Goal: Task Accomplishment & Management: Complete application form

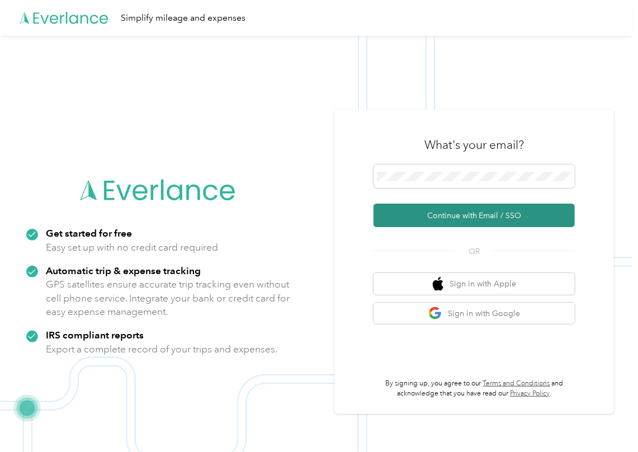
click at [421, 212] on button "Continue with Email / SSO" at bounding box center [473, 214] width 201 height 23
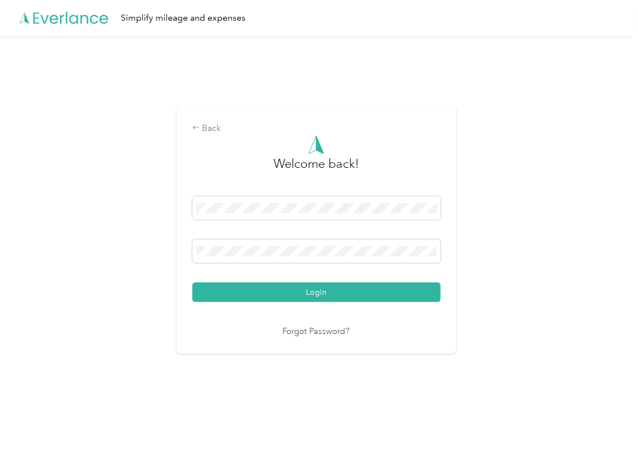
click at [247, 289] on button "Login" at bounding box center [316, 292] width 248 height 20
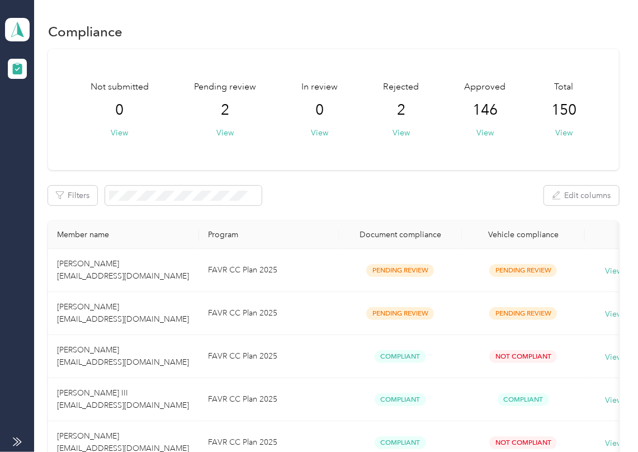
click at [376, 192] on div "Filters Edit columns" at bounding box center [333, 196] width 571 height 20
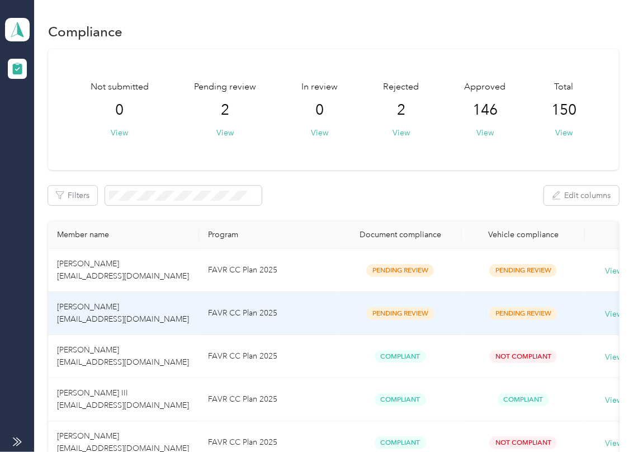
click at [123, 310] on span "[PERSON_NAME] [EMAIL_ADDRESS][DOMAIN_NAME]" at bounding box center [123, 313] width 132 height 22
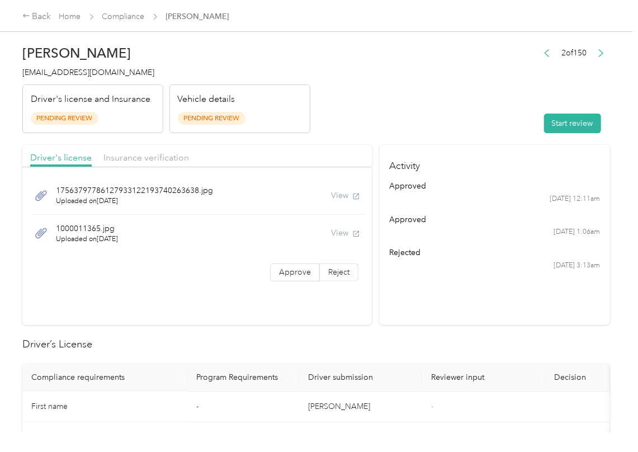
drag, startPoint x: 411, startPoint y: 314, endPoint x: 414, endPoint y: 307, distance: 6.8
click at [411, 314] on section "Activity approved [DATE] 12:11am approved [DATE] 1:06am rejected [DATE] 3:13am" at bounding box center [495, 235] width 230 height 180
click at [559, 122] on button "Start review" at bounding box center [572, 123] width 57 height 20
click at [463, 70] on header "[PERSON_NAME] [EMAIL_ADDRESS][DOMAIN_NAME] Driver's license and Insurance Pendi…" at bounding box center [315, 86] width 587 height 94
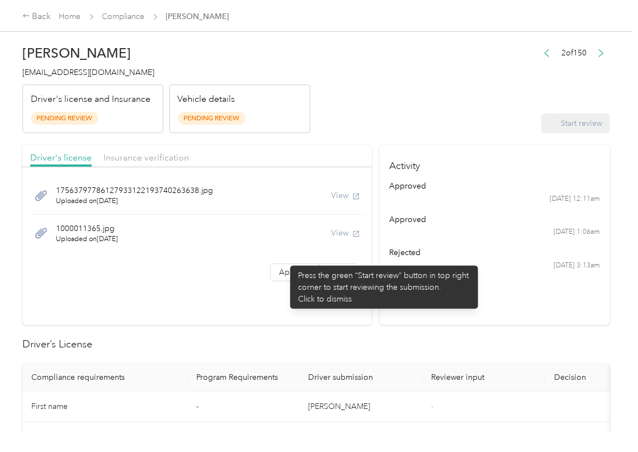
click at [284, 262] on div "17563797786127933122193740263638.jpg Uploaded on [DATE] View 1000011365.jpg Upl…" at bounding box center [196, 231] width 349 height 116
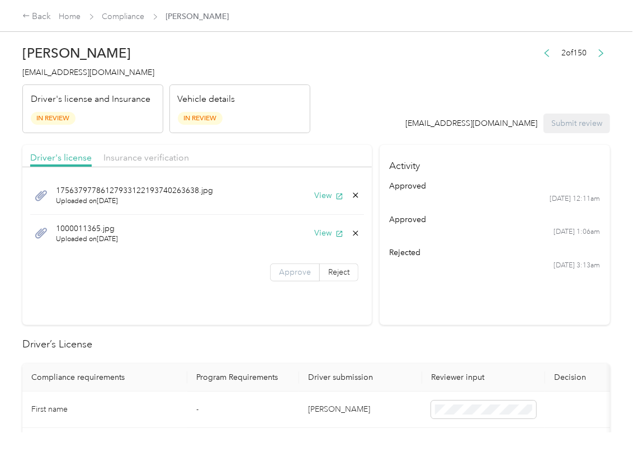
click at [281, 269] on span "Approve" at bounding box center [295, 272] width 32 height 10
click at [317, 197] on button "View" at bounding box center [328, 195] width 29 height 12
click at [317, 231] on button "View" at bounding box center [328, 233] width 29 height 12
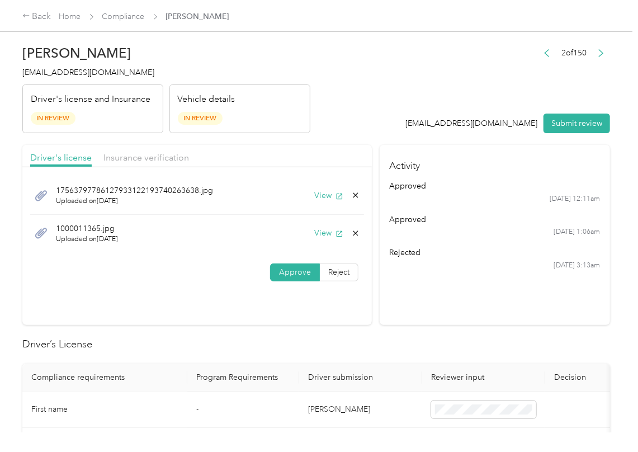
click at [155, 153] on span "Insurance verification" at bounding box center [146, 157] width 86 height 11
click at [145, 155] on span "Insurance verification" at bounding box center [146, 157] width 86 height 11
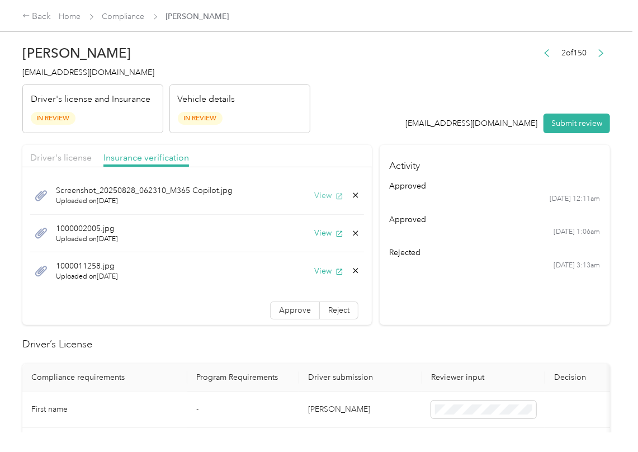
click at [314, 195] on button "View" at bounding box center [328, 195] width 29 height 12
click at [314, 234] on button "View" at bounding box center [328, 233] width 29 height 12
click at [314, 269] on button "View" at bounding box center [328, 271] width 29 height 12
click at [279, 309] on span "Approve" at bounding box center [295, 310] width 32 height 10
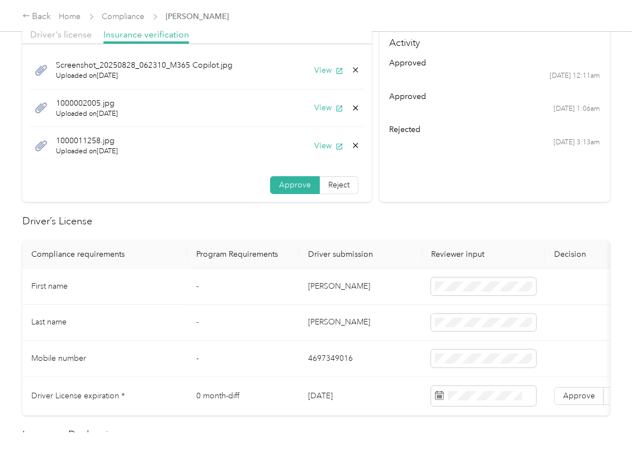
scroll to position [149, 0]
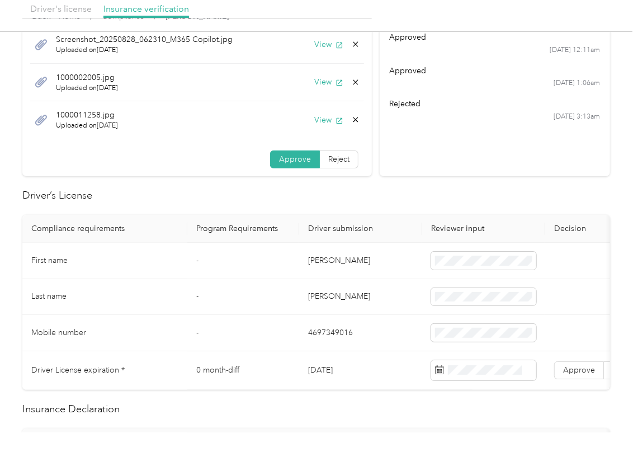
click at [338, 383] on td "[DATE]" at bounding box center [360, 370] width 123 height 39
copy td "[DATE]"
drag, startPoint x: 419, startPoint y: 195, endPoint x: 512, endPoint y: 300, distance: 140.1
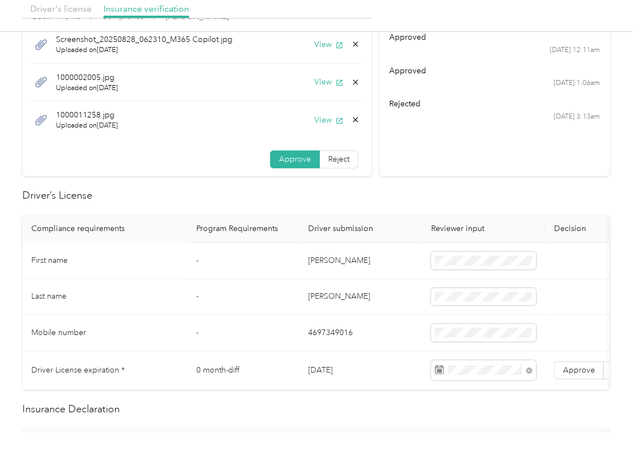
click at [418, 195] on h2 "Driver’s License" at bounding box center [315, 195] width 587 height 15
click at [575, 372] on span "Approve" at bounding box center [579, 370] width 32 height 10
click at [301, 325] on td "4697349016" at bounding box center [360, 333] width 123 height 36
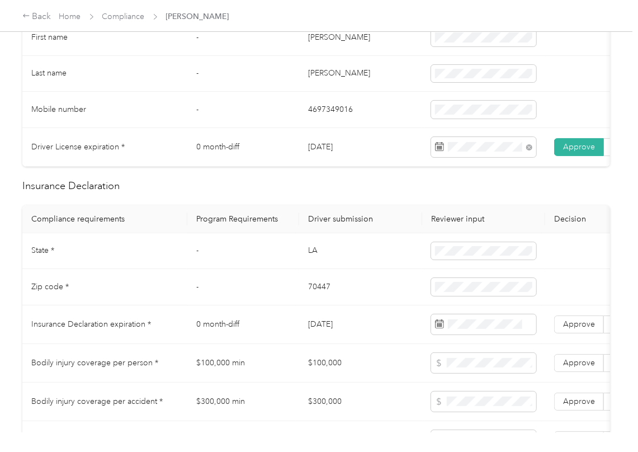
scroll to position [372, 0]
click at [312, 224] on th "Driver submission" at bounding box center [360, 219] width 123 height 28
click at [560, 325] on td "Approve Reject" at bounding box center [603, 324] width 117 height 39
click at [584, 330] on label "Approve" at bounding box center [579, 324] width 50 height 18
drag, startPoint x: 332, startPoint y: 301, endPoint x: 336, endPoint y: 287, distance: 14.5
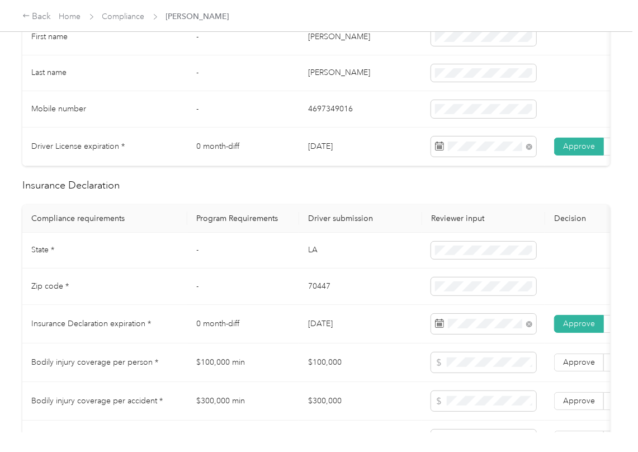
click at [331, 300] on td "70447" at bounding box center [360, 286] width 123 height 36
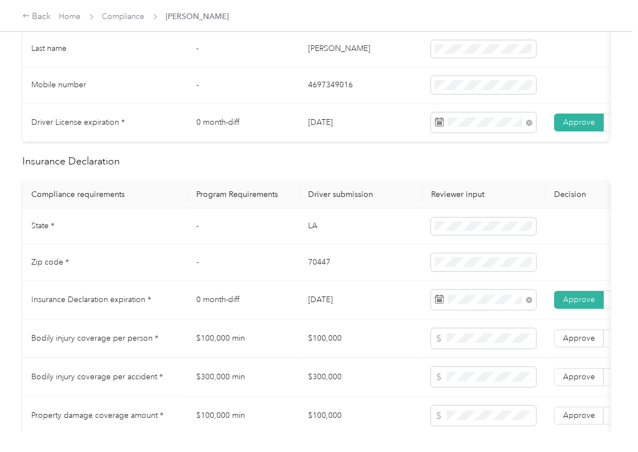
scroll to position [894, 0]
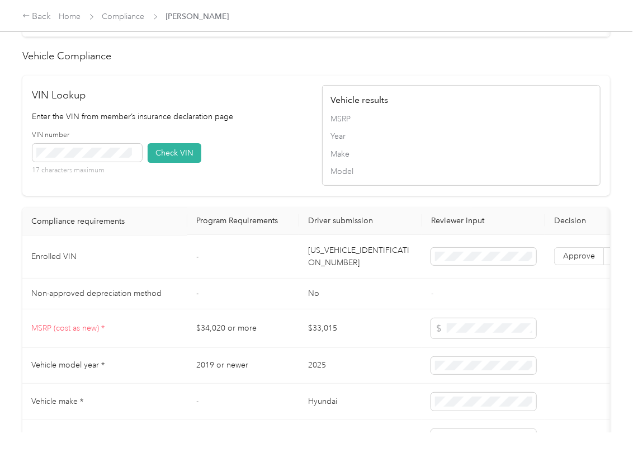
click at [352, 235] on th "Driver submission" at bounding box center [360, 221] width 123 height 28
click at [331, 274] on td "[US_VEHICLE_IDENTIFICATION_NUMBER]" at bounding box center [360, 256] width 123 height 43
copy td "[US_VEHICLE_IDENTIFICATION_NUMBER]"
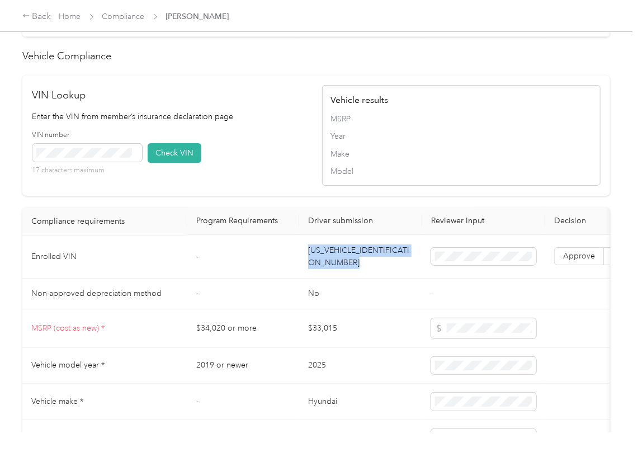
drag, startPoint x: 296, startPoint y: 202, endPoint x: 183, endPoint y: 195, distance: 113.1
click at [296, 183] on div "VIN number 17 characters maximum Check VIN" at bounding box center [171, 156] width 278 height 53
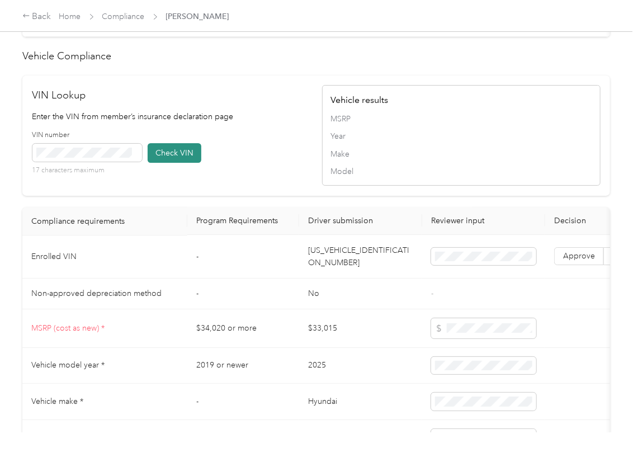
click at [158, 163] on button "Check VIN" at bounding box center [175, 153] width 54 height 20
click at [576, 261] on span "Approve" at bounding box center [579, 257] width 32 height 10
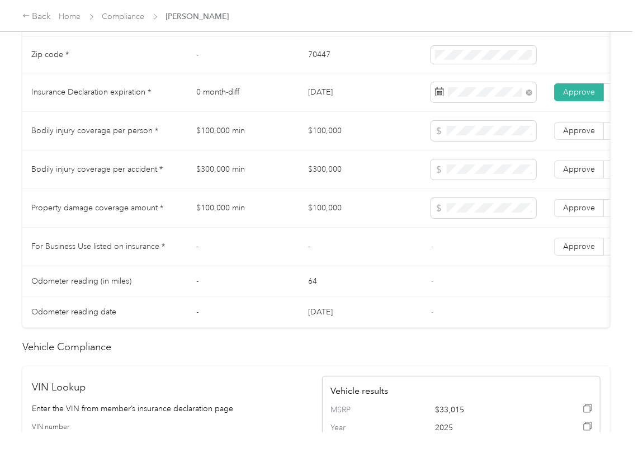
scroll to position [596, 0]
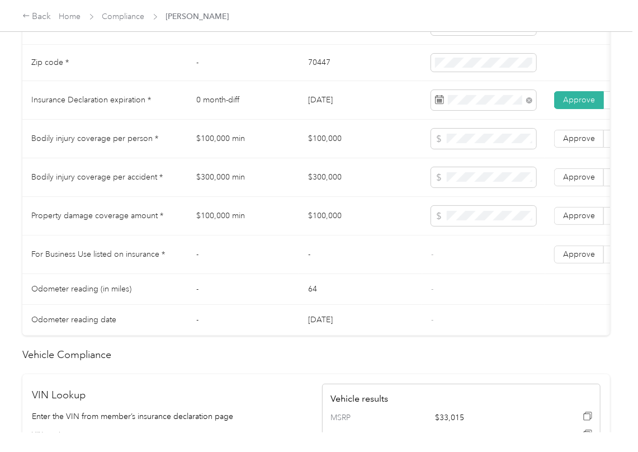
click at [276, 251] on td "-" at bounding box center [243, 254] width 112 height 39
click at [554, 263] on label "Approve" at bounding box center [579, 254] width 50 height 18
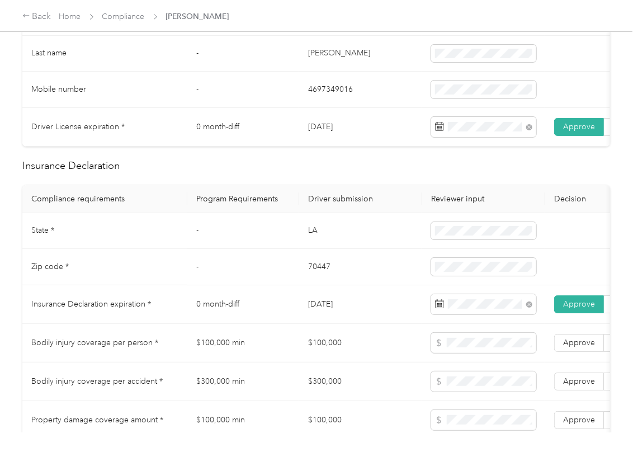
scroll to position [372, 0]
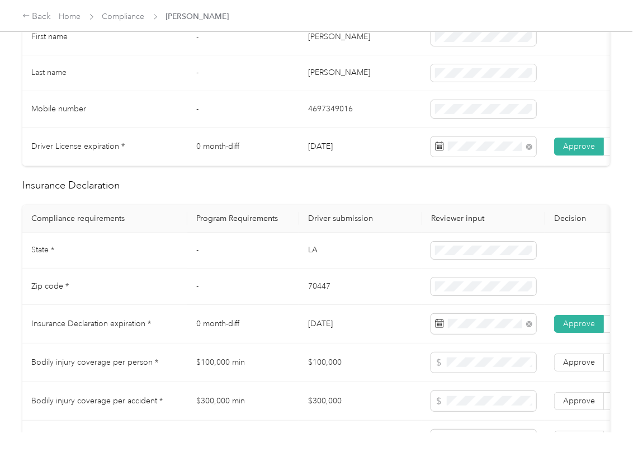
click at [310, 264] on td "LA" at bounding box center [360, 251] width 123 height 36
copy td "LA"
click at [316, 297] on td "70447" at bounding box center [360, 286] width 123 height 36
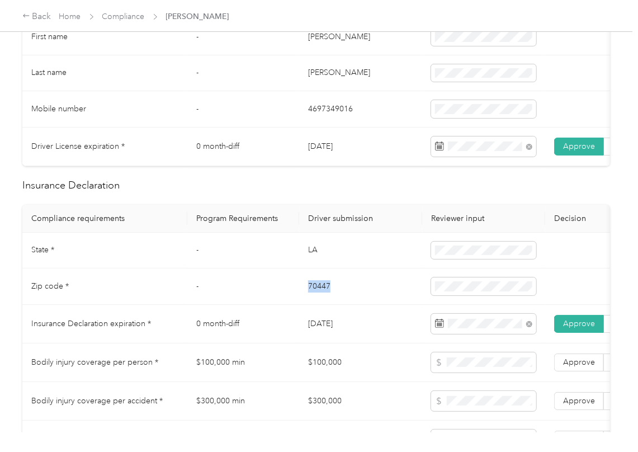
click at [316, 297] on td "70447" at bounding box center [360, 286] width 123 height 36
copy td "70447"
click at [472, 295] on span at bounding box center [483, 286] width 105 height 18
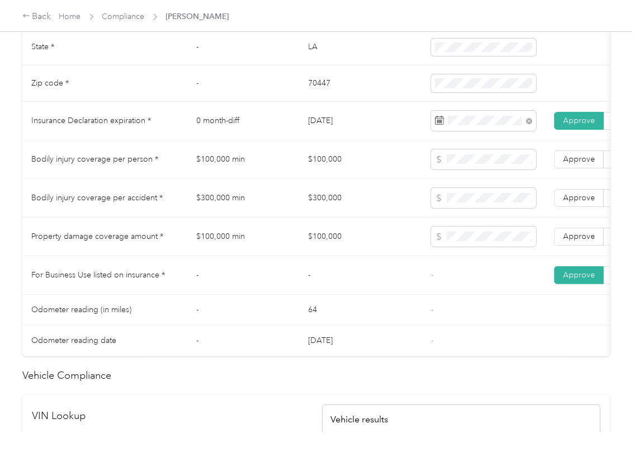
scroll to position [596, 0]
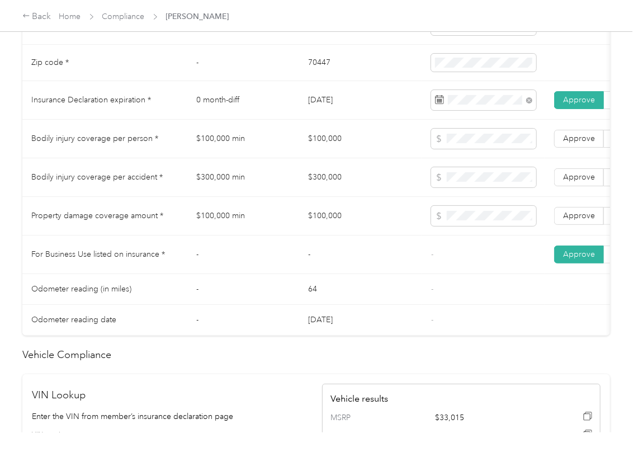
click at [320, 155] on td "$100,000" at bounding box center [360, 139] width 123 height 39
copy td "$100,000"
click at [322, 190] on td "$300,000" at bounding box center [360, 177] width 123 height 39
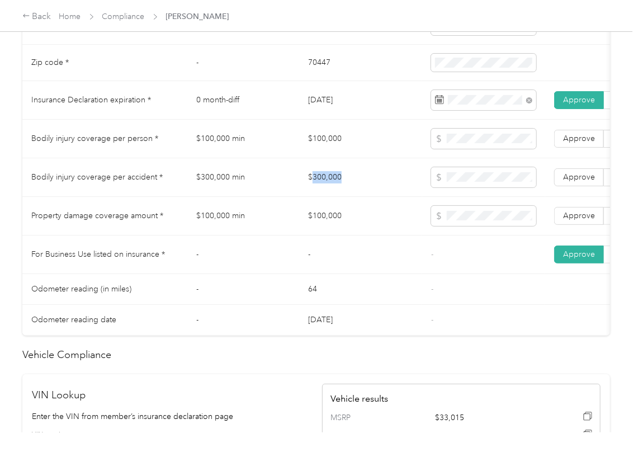
click at [322, 190] on td "$300,000" at bounding box center [360, 177] width 123 height 39
copy td "$300,000"
click at [584, 182] on span "Approve" at bounding box center [579, 177] width 32 height 10
click at [586, 143] on span "Approve" at bounding box center [579, 139] width 32 height 10
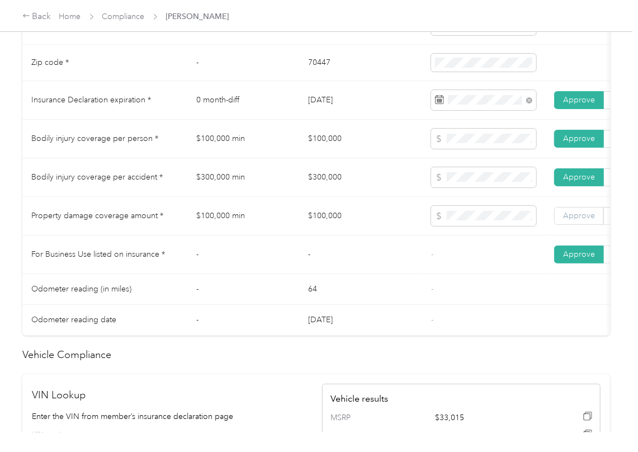
click at [580, 220] on span "Approve" at bounding box center [579, 216] width 32 height 10
click at [307, 197] on td "$300,000" at bounding box center [360, 177] width 123 height 39
click at [249, 225] on td "$100,000 min" at bounding box center [243, 216] width 112 height 39
click at [273, 251] on td "-" at bounding box center [243, 254] width 112 height 39
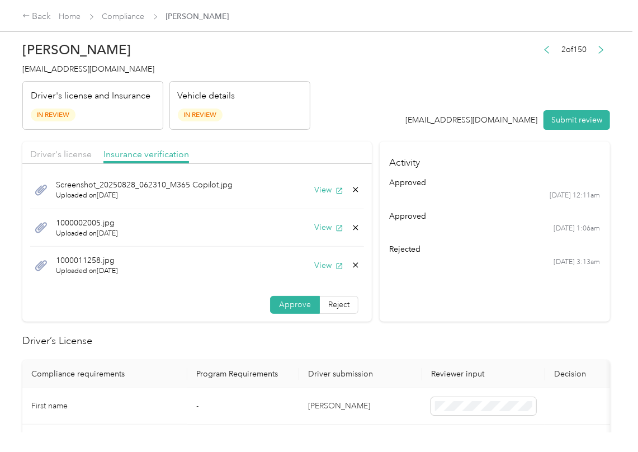
scroll to position [0, 0]
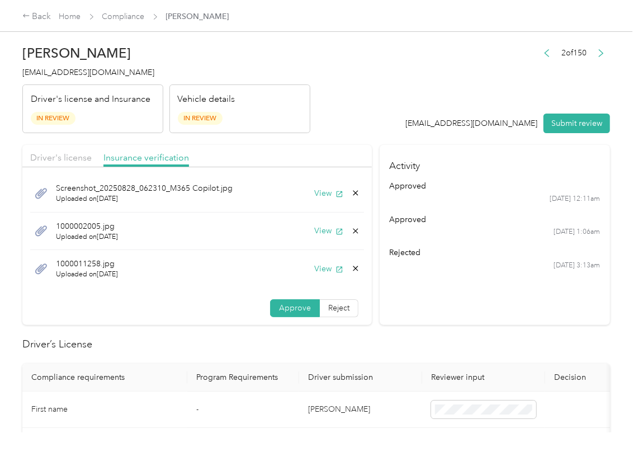
click at [49, 151] on div "Driver's license" at bounding box center [60, 158] width 61 height 14
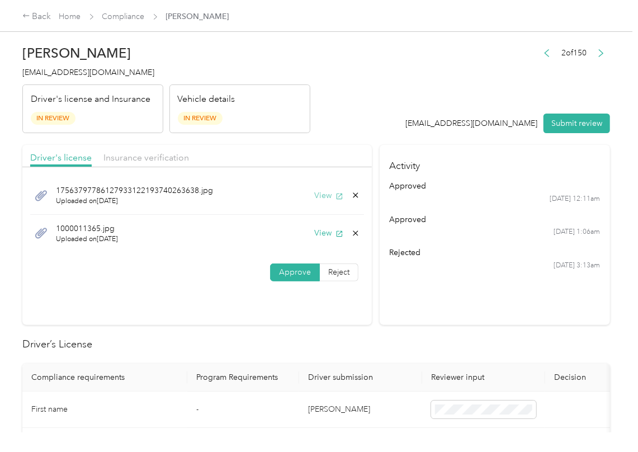
click at [320, 196] on button "View" at bounding box center [328, 195] width 29 height 12
click at [353, 234] on icon at bounding box center [355, 232] width 5 height 5
click at [316, 240] on button "Yes" at bounding box center [324, 240] width 22 height 18
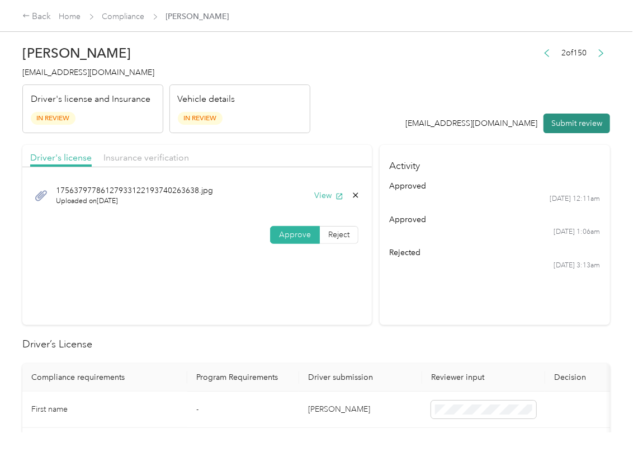
click at [575, 114] on button "Submit review" at bounding box center [576, 123] width 67 height 20
click at [77, 79] on div "[PERSON_NAME] [EMAIL_ADDRESS][DOMAIN_NAME] Driver's license and Insurance In Re…" at bounding box center [166, 86] width 288 height 94
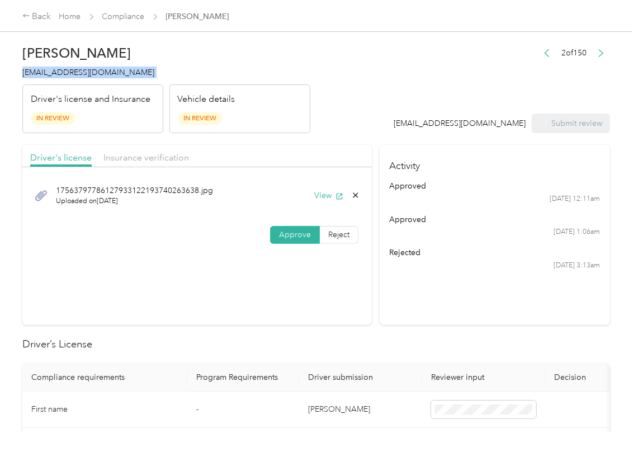
click at [77, 79] on div "[PERSON_NAME] [EMAIL_ADDRESS][DOMAIN_NAME] Driver's license and Insurance In Re…" at bounding box center [166, 86] width 288 height 94
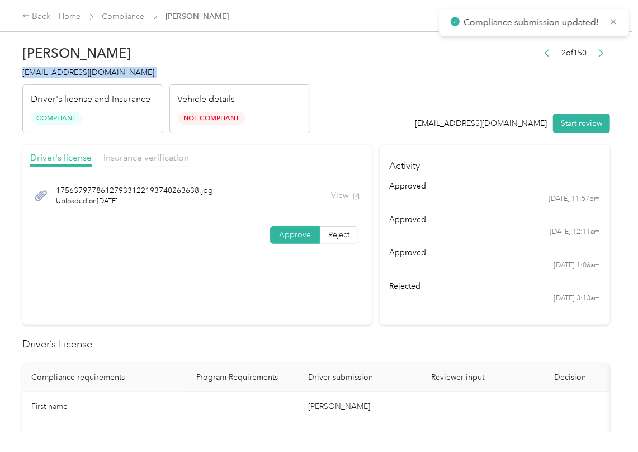
click at [77, 79] on div "[PERSON_NAME] [EMAIL_ADDRESS][DOMAIN_NAME] Driver's license and Insurance Compl…" at bounding box center [166, 86] width 288 height 94
copy span "[EMAIL_ADDRESS][DOMAIN_NAME]"
click at [299, 378] on th "Driver submission" at bounding box center [360, 377] width 123 height 28
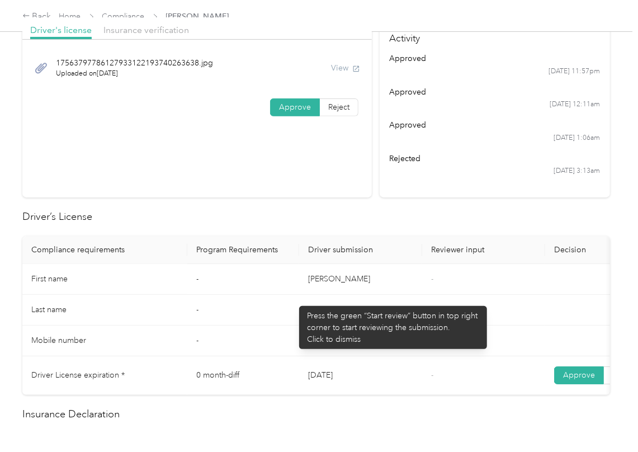
scroll to position [522, 0]
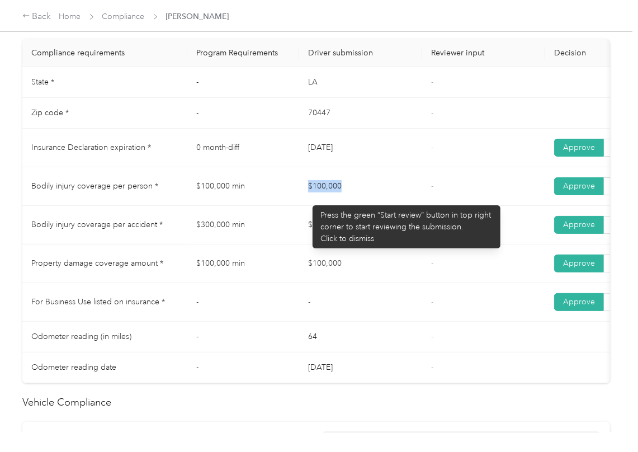
drag, startPoint x: 334, startPoint y: 188, endPoint x: 357, endPoint y: 190, distance: 23.0
click at [356, 190] on tr "Bodily injury coverage per person * $100,000 min $100,000 - Approve Reject" at bounding box center [416, 186] width 788 height 39
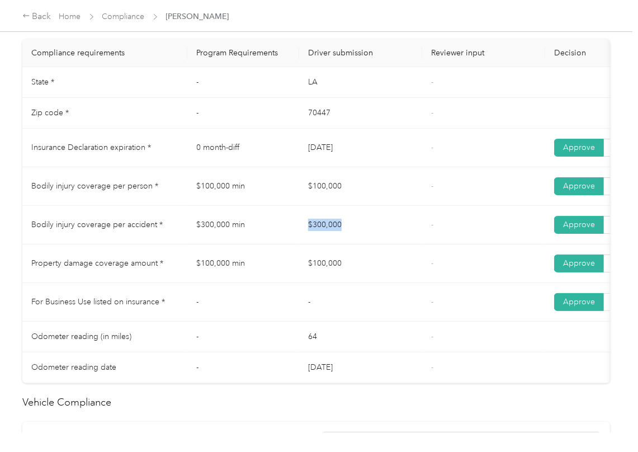
drag, startPoint x: 289, startPoint y: 224, endPoint x: 360, endPoint y: 241, distance: 73.2
click at [365, 237] on tr "Bodily injury coverage per accident * $300,000 min $300,000 - Approve Reject" at bounding box center [416, 225] width 788 height 39
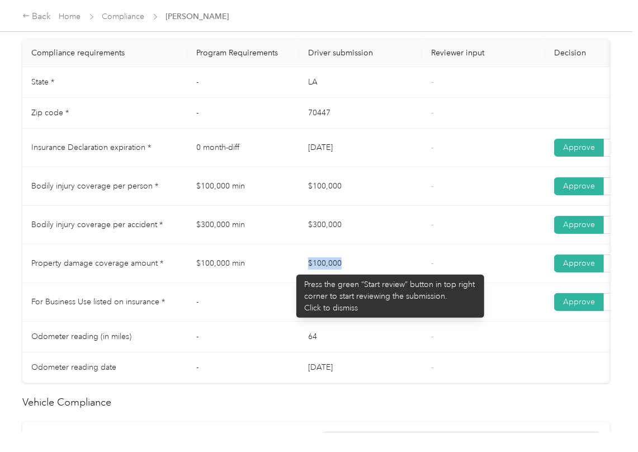
drag, startPoint x: 330, startPoint y: 279, endPoint x: 414, endPoint y: 285, distance: 84.0
click at [414, 283] on tr "Property damage coverage amount * $100,000 min $100,000 - Approve Reject" at bounding box center [416, 263] width 788 height 39
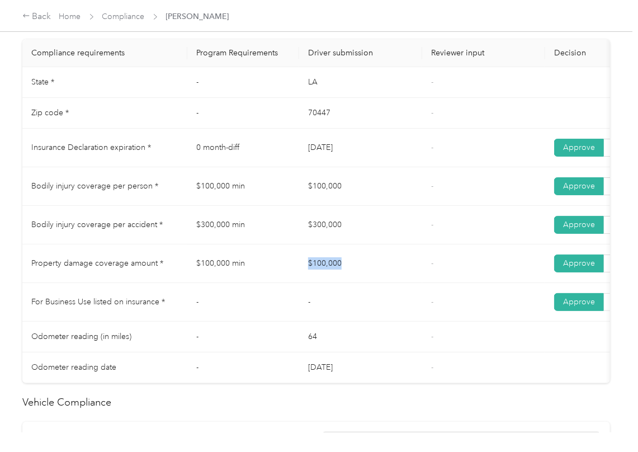
click at [414, 283] on td "$100,000" at bounding box center [360, 263] width 123 height 39
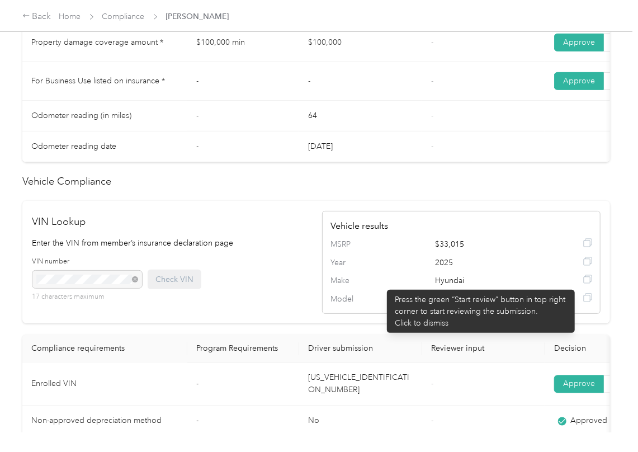
scroll to position [998, 0]
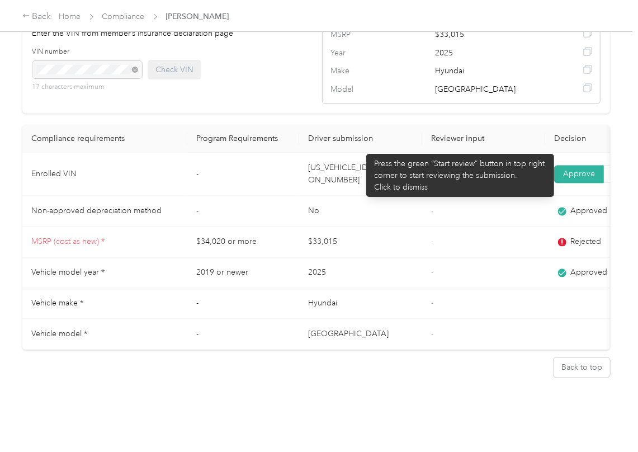
click at [361, 153] on td "[US_VEHICLE_IDENTIFICATION_NUMBER]" at bounding box center [360, 174] width 123 height 43
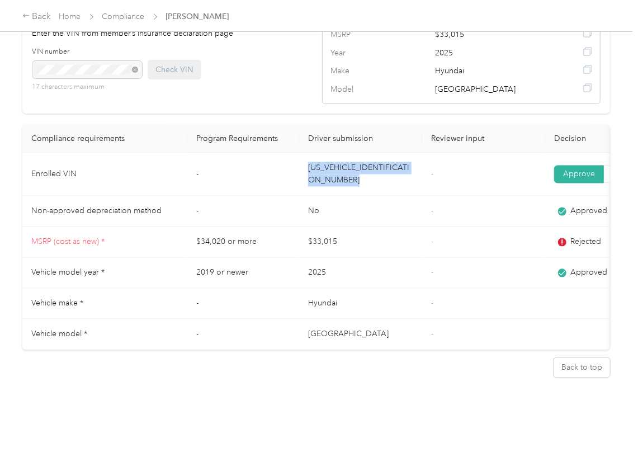
click at [361, 153] on td "[US_VEHICLE_IDENTIFICATION_NUMBER]" at bounding box center [360, 174] width 123 height 43
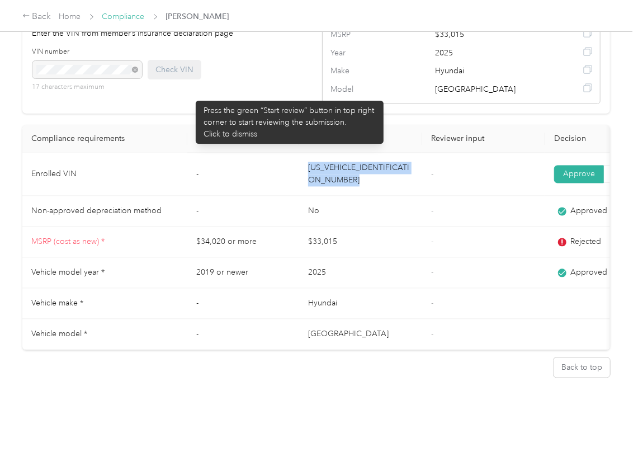
copy td "[US_VEHICLE_IDENTIFICATION_NUMBER]"
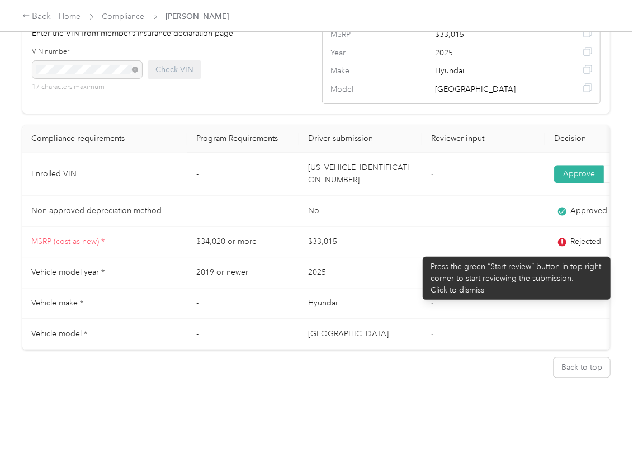
click at [418, 258] on td "2025" at bounding box center [360, 273] width 123 height 31
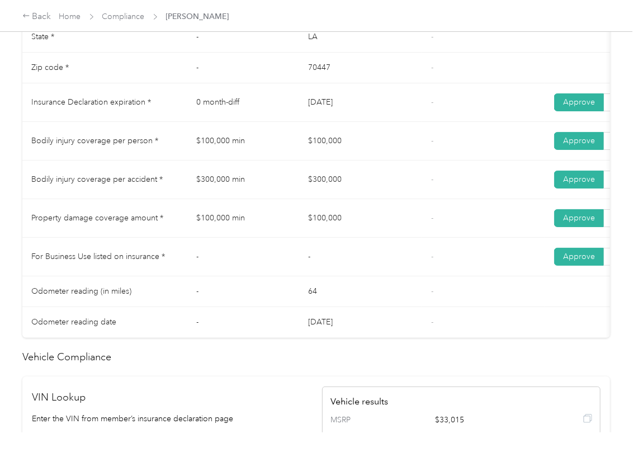
scroll to position [551, 0]
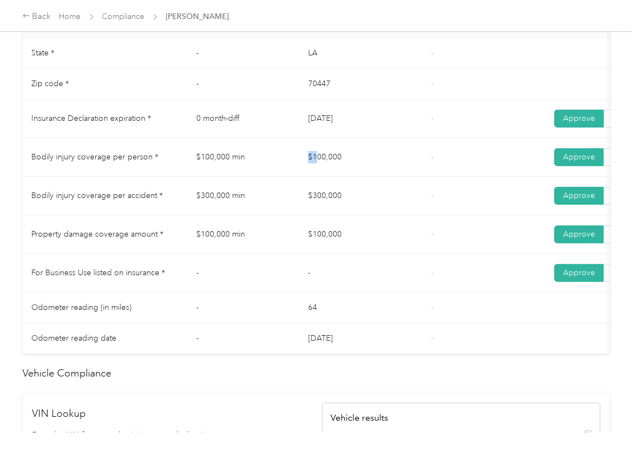
drag, startPoint x: 331, startPoint y: 165, endPoint x: 307, endPoint y: 197, distance: 39.9
click at [339, 165] on td "$100,000" at bounding box center [360, 157] width 123 height 39
drag, startPoint x: 307, startPoint y: 197, endPoint x: 349, endPoint y: 209, distance: 44.1
click at [343, 206] on td "$300,000" at bounding box center [360, 196] width 123 height 39
drag, startPoint x: 349, startPoint y: 259, endPoint x: 367, endPoint y: 264, distance: 19.0
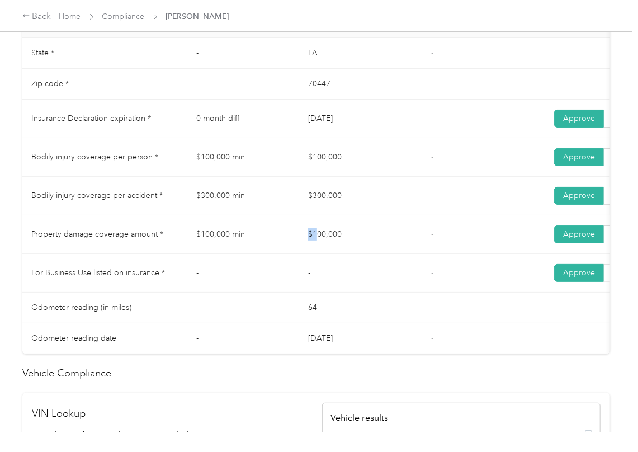
click at [358, 254] on td "$100,000" at bounding box center [360, 234] width 123 height 39
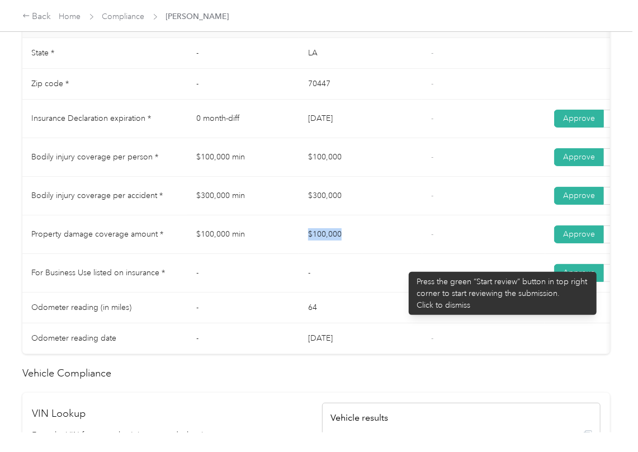
click at [403, 254] on td "$100,000" at bounding box center [360, 234] width 123 height 39
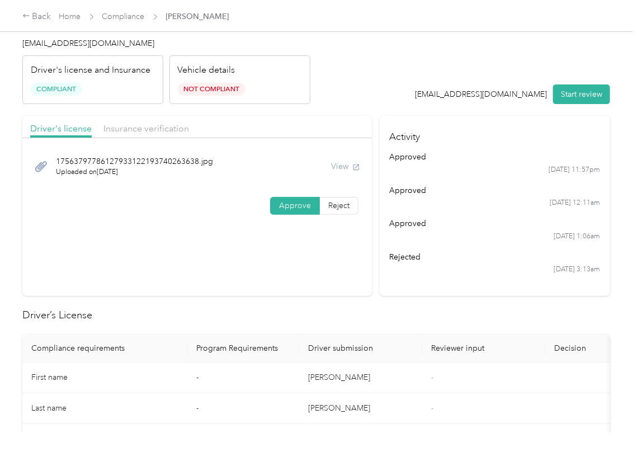
scroll to position [0, 0]
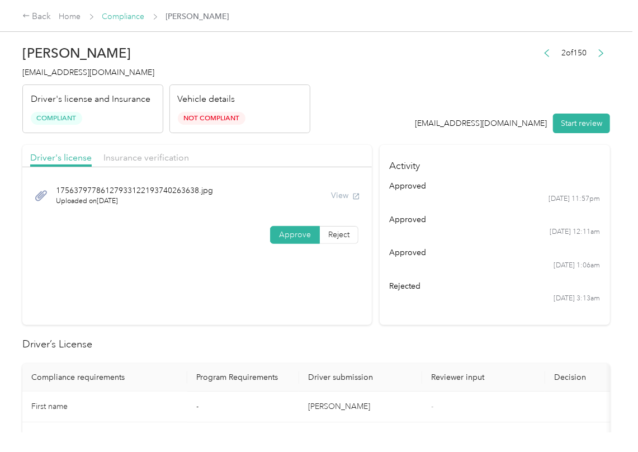
click at [121, 20] on link "Compliance" at bounding box center [123, 17] width 42 height 10
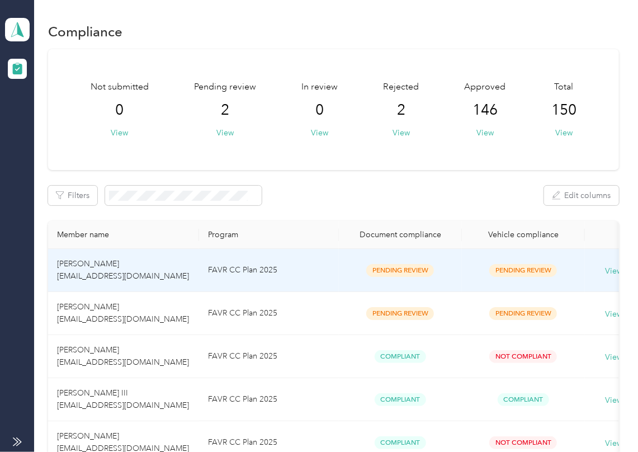
click at [105, 269] on td "[PERSON_NAME] [EMAIL_ADDRESS][DOMAIN_NAME]" at bounding box center [123, 270] width 151 height 43
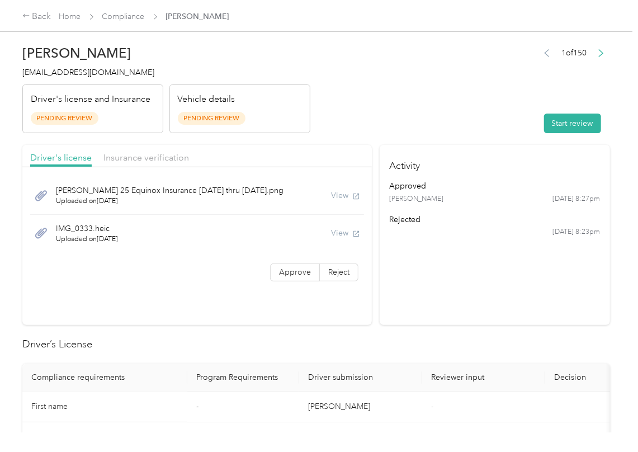
click at [340, 197] on div "View" at bounding box center [345, 195] width 29 height 12
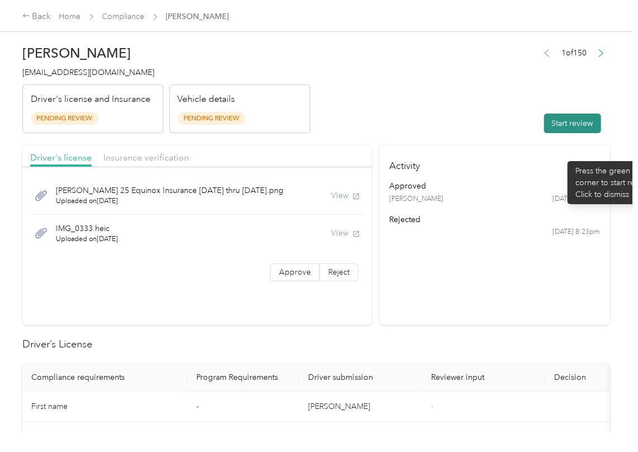
click at [566, 124] on button "Start review" at bounding box center [572, 123] width 57 height 20
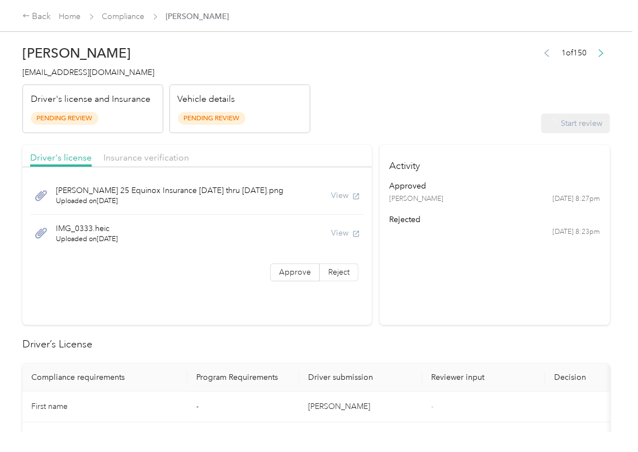
click at [470, 97] on header "[PERSON_NAME] [EMAIL_ADDRESS][DOMAIN_NAME] Driver's license and Insurance Pendi…" at bounding box center [315, 86] width 587 height 94
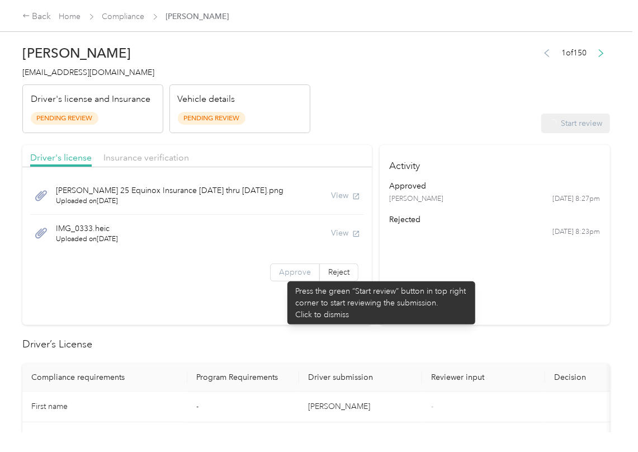
click at [282, 276] on span "Approve" at bounding box center [295, 272] width 32 height 10
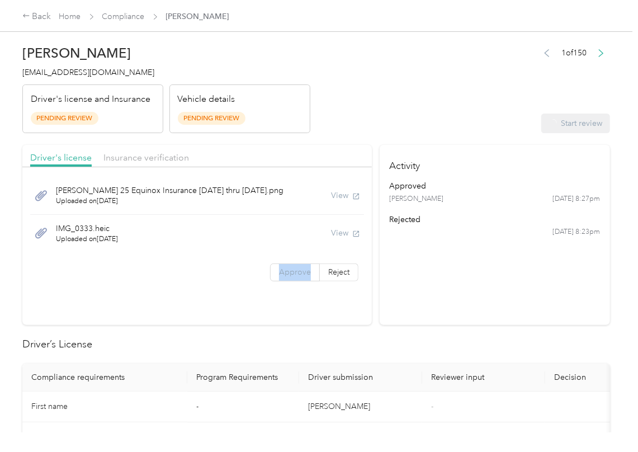
click at [282, 276] on span "Approve" at bounding box center [295, 272] width 32 height 10
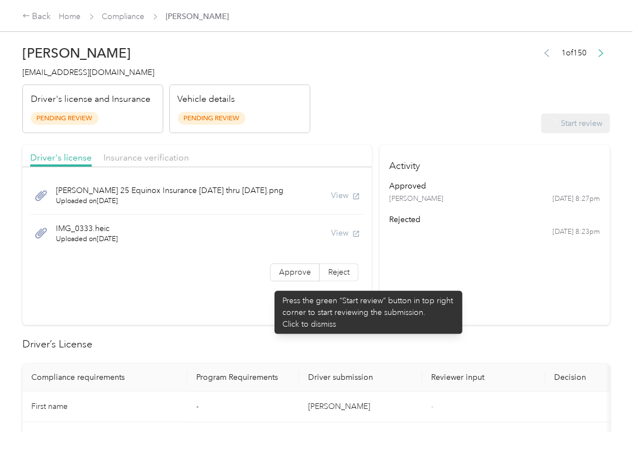
click at [269, 285] on div "[PERSON_NAME] 25 Equinox Insurance [DATE] thru [DATE].png Uploaded on [DATE] Vi…" at bounding box center [196, 231] width 349 height 116
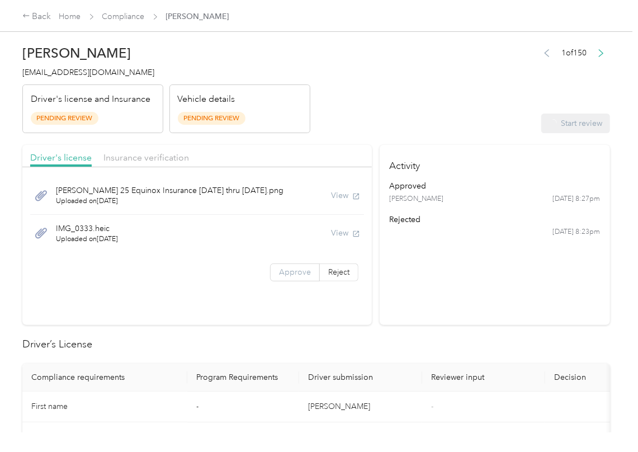
click at [277, 267] on label "Approve" at bounding box center [295, 272] width 50 height 18
click at [279, 269] on span "Approve" at bounding box center [295, 272] width 32 height 10
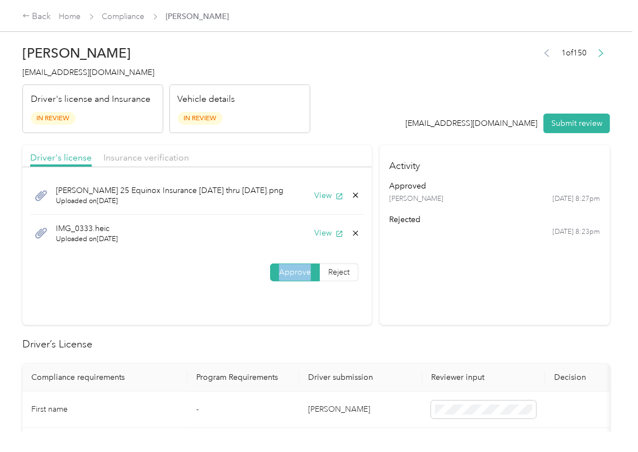
click at [279, 271] on span "Approve" at bounding box center [295, 272] width 32 height 10
click at [323, 191] on button "View" at bounding box center [328, 195] width 29 height 12
click at [319, 231] on button "View" at bounding box center [328, 233] width 29 height 12
click at [286, 145] on div "Driver's license Insurance verification" at bounding box center [196, 156] width 349 height 22
click at [135, 151] on div "Insurance verification" at bounding box center [146, 158] width 86 height 14
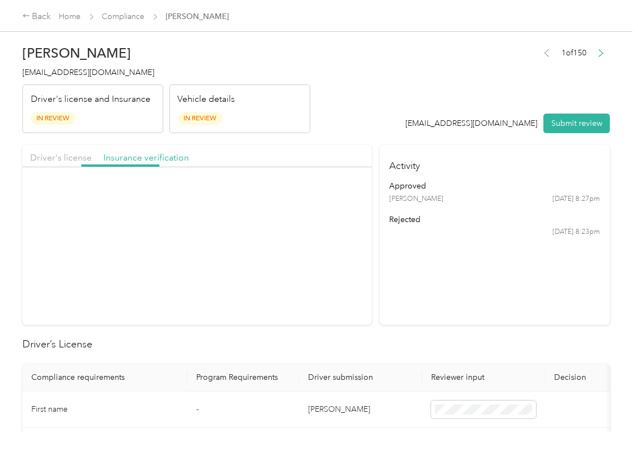
drag, startPoint x: 135, startPoint y: 153, endPoint x: 135, endPoint y: 169, distance: 15.7
click at [135, 154] on span "Insurance verification" at bounding box center [146, 157] width 86 height 11
click at [323, 201] on button "View" at bounding box center [328, 195] width 29 height 12
click at [291, 228] on label "Approve" at bounding box center [295, 235] width 50 height 18
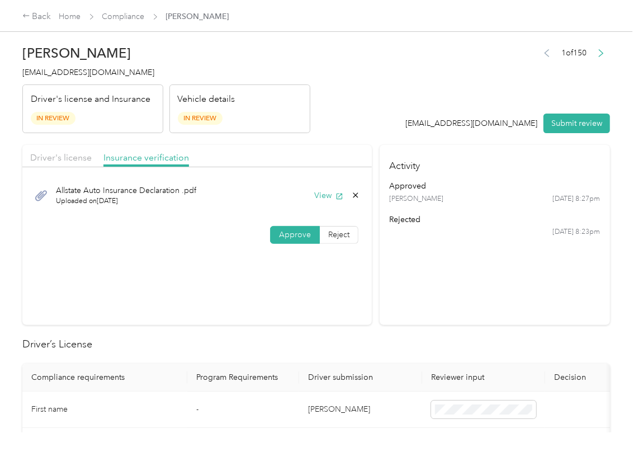
click at [468, 280] on section "Activity approved [PERSON_NAME] [DATE] 8:27pm rejected [DATE] 8:23pm" at bounding box center [495, 235] width 230 height 180
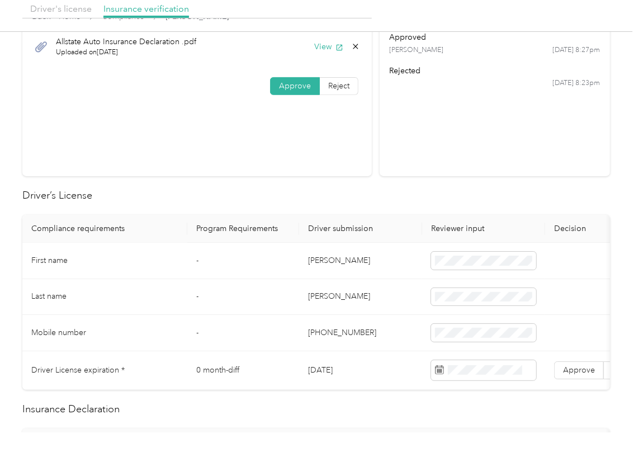
click at [328, 258] on td "[PERSON_NAME]" at bounding box center [360, 261] width 123 height 36
copy td "[PERSON_NAME]"
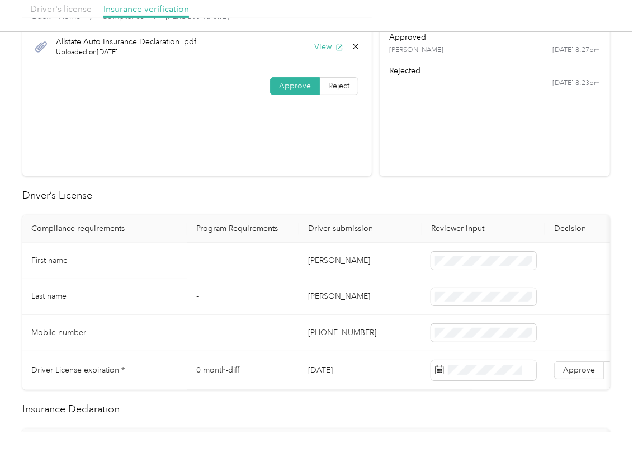
click at [343, 371] on td "[DATE]" at bounding box center [360, 370] width 123 height 39
click at [344, 371] on td "[DATE]" at bounding box center [360, 370] width 123 height 39
click at [345, 372] on td "[DATE]" at bounding box center [360, 370] width 123 height 39
click at [326, 378] on td "[DATE]" at bounding box center [360, 370] width 123 height 39
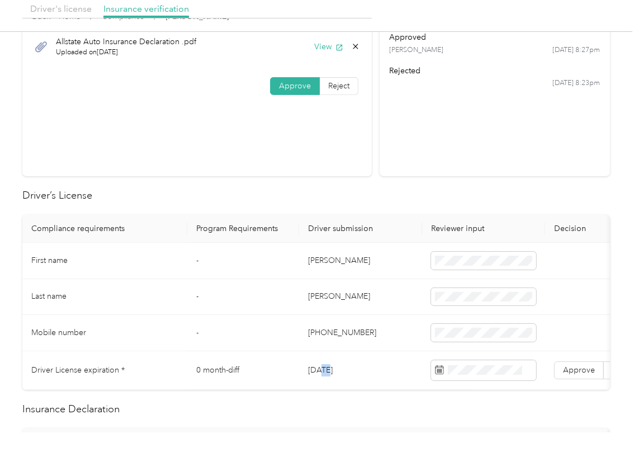
click at [326, 378] on td "[DATE]" at bounding box center [360, 370] width 123 height 39
click at [333, 372] on td "[DATE]" at bounding box center [360, 370] width 123 height 39
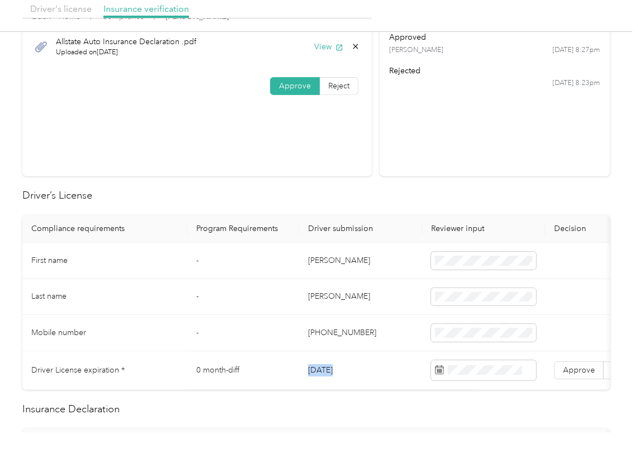
click at [333, 372] on td "[DATE]" at bounding box center [360, 370] width 123 height 39
click at [383, 220] on th "Driver submission" at bounding box center [360, 229] width 123 height 28
click at [575, 366] on span "Approve" at bounding box center [579, 370] width 32 height 10
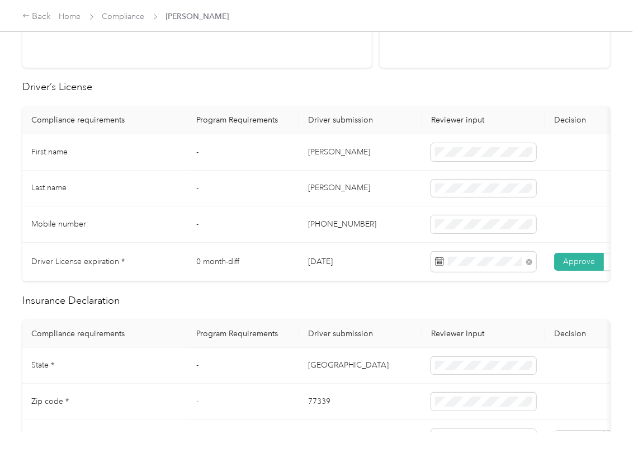
scroll to position [447, 0]
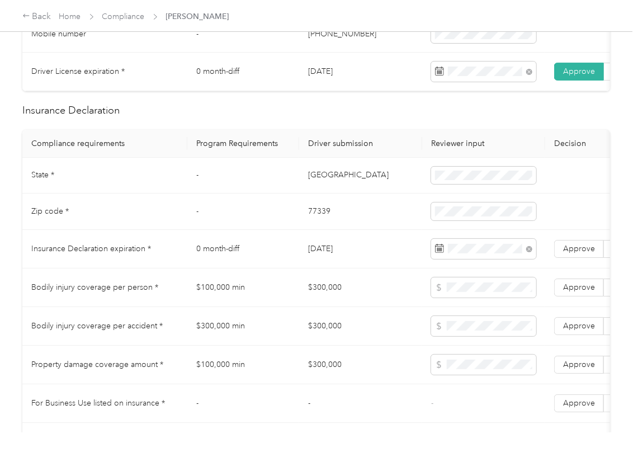
click at [390, 155] on th "Driver submission" at bounding box center [360, 144] width 123 height 28
click at [585, 258] on label "Approve" at bounding box center [579, 249] width 50 height 18
click at [311, 189] on td "[GEOGRAPHIC_DATA]" at bounding box center [360, 176] width 123 height 36
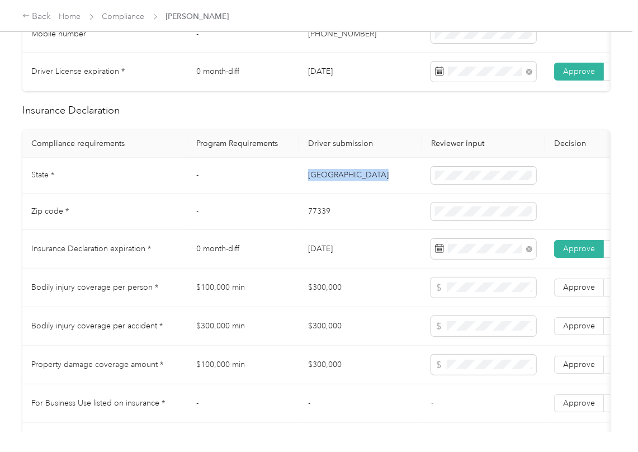
click at [311, 189] on td "[GEOGRAPHIC_DATA]" at bounding box center [360, 176] width 123 height 36
copy td "[GEOGRAPHIC_DATA]"
click at [433, 184] on span at bounding box center [483, 176] width 105 height 18
click at [305, 226] on td "77339" at bounding box center [360, 211] width 123 height 36
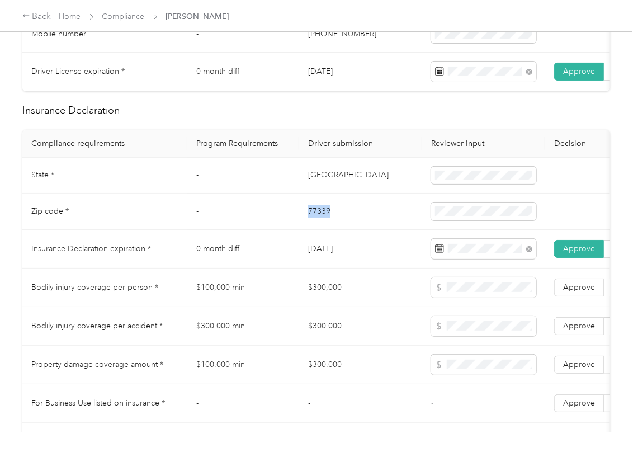
click at [305, 226] on td "77339" at bounding box center [360, 211] width 123 height 36
click at [486, 216] on span at bounding box center [483, 211] width 105 height 18
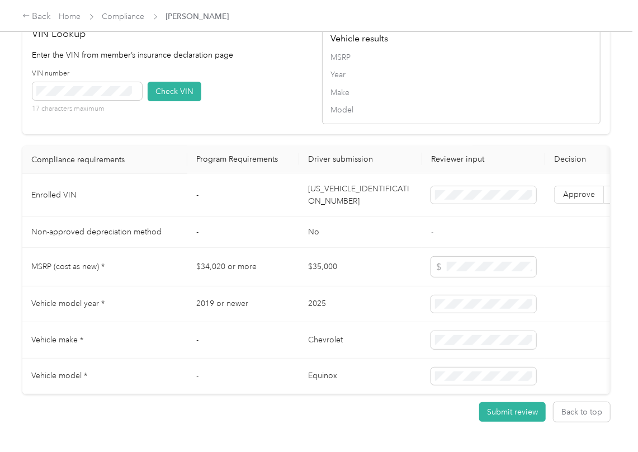
scroll to position [969, 0]
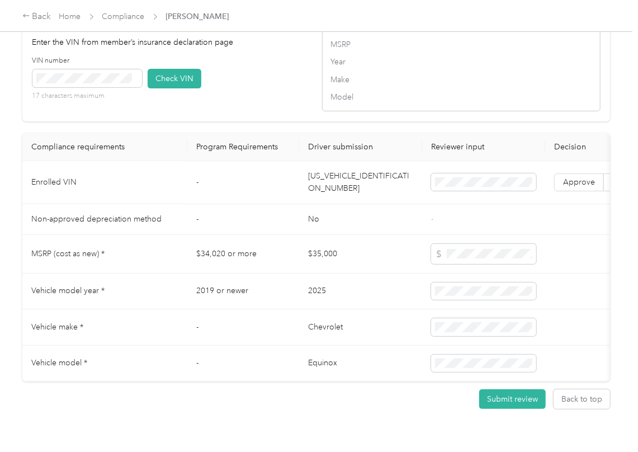
click at [340, 199] on td "[US_VEHICLE_IDENTIFICATION_NUMBER]" at bounding box center [360, 182] width 123 height 43
click at [276, 92] on div "VIN number 17 characters maximum Check VIN" at bounding box center [171, 82] width 278 height 53
click at [108, 87] on span at bounding box center [87, 78] width 110 height 18
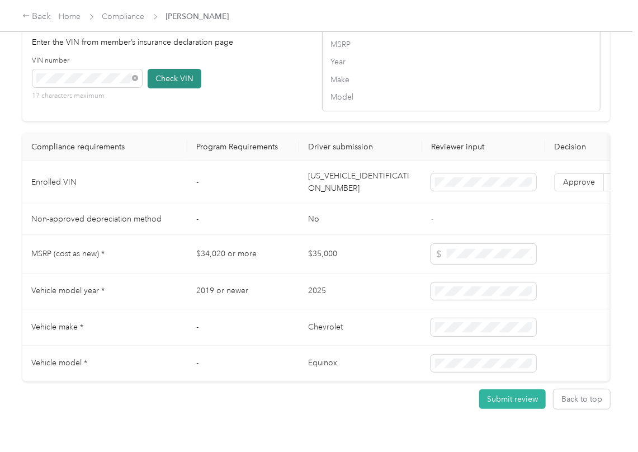
click at [191, 88] on button "Check VIN" at bounding box center [175, 79] width 54 height 20
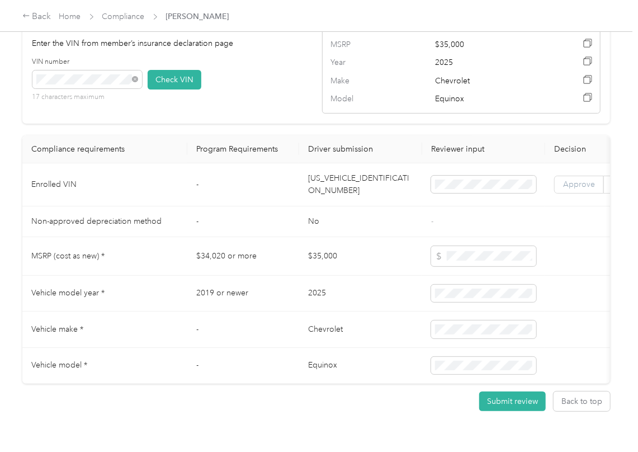
click at [560, 193] on label "Approve" at bounding box center [579, 185] width 50 height 18
click at [299, 298] on td "2025" at bounding box center [360, 294] width 123 height 36
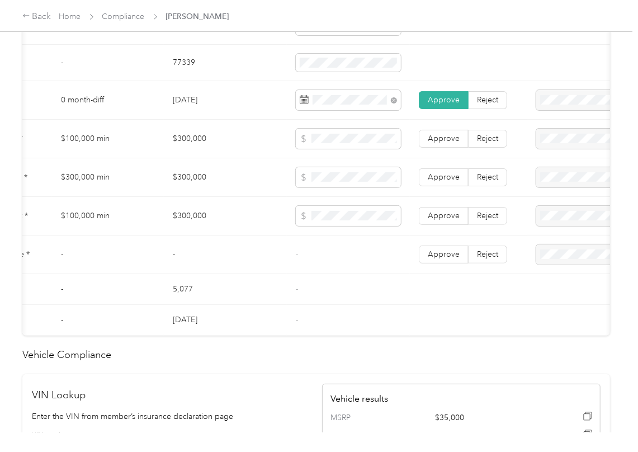
scroll to position [0, 206]
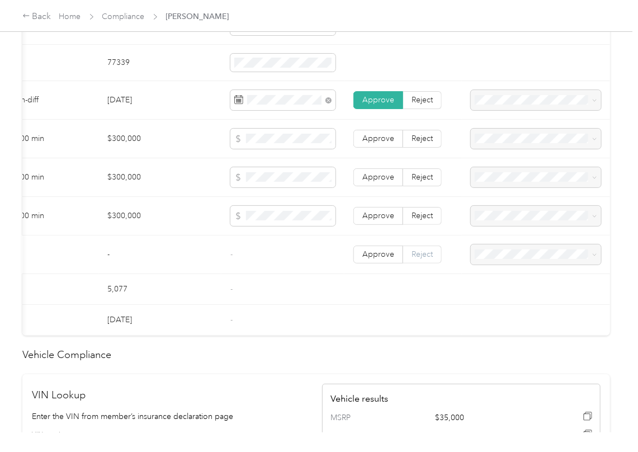
click at [420, 259] on span "Reject" at bounding box center [421, 254] width 21 height 10
click at [509, 290] on span "For Business Use not listed on insurance policy" at bounding box center [526, 294] width 106 height 21
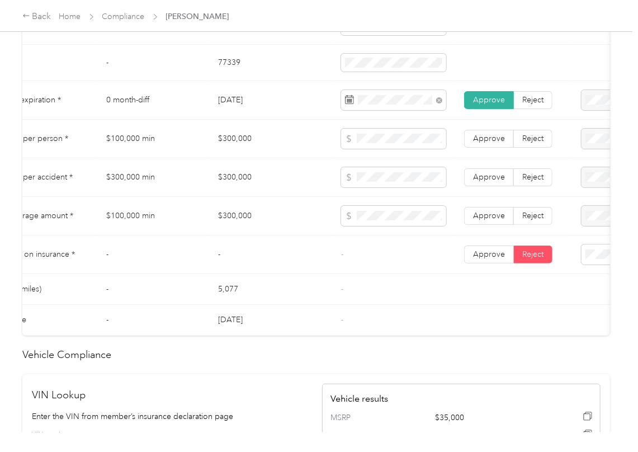
scroll to position [0, 0]
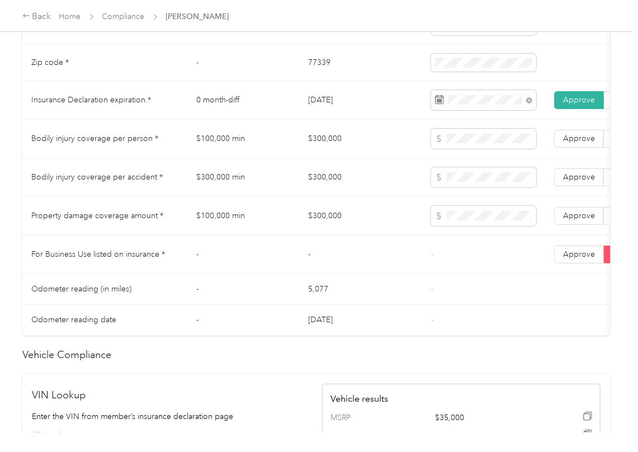
click at [326, 155] on td "$300,000" at bounding box center [360, 139] width 123 height 39
click at [394, 255] on td "-" at bounding box center [360, 254] width 123 height 39
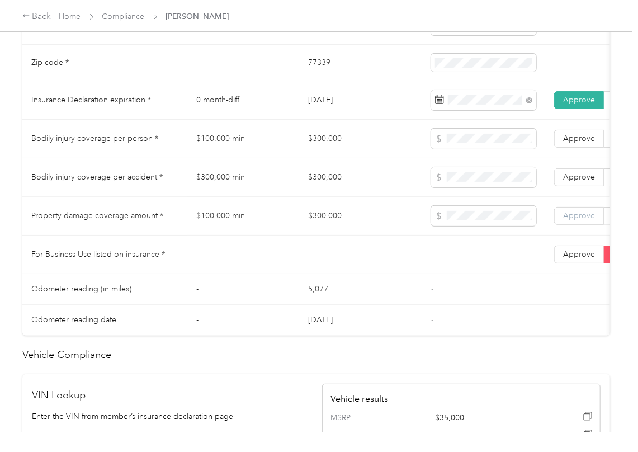
click at [554, 225] on label "Approve" at bounding box center [579, 216] width 50 height 18
click at [571, 182] on span "Approve" at bounding box center [579, 177] width 32 height 10
click at [568, 143] on span "Approve" at bounding box center [579, 139] width 32 height 10
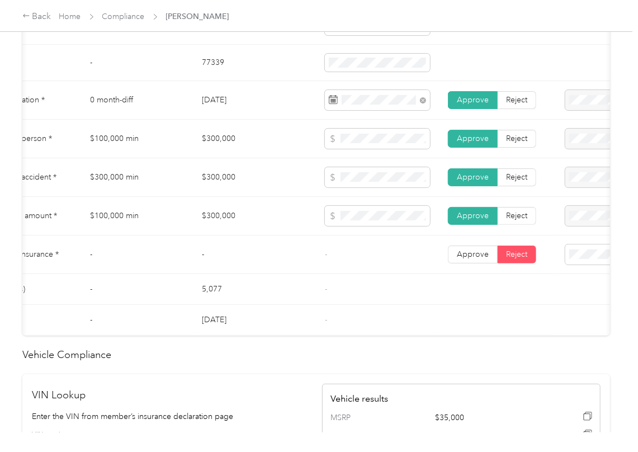
scroll to position [0, 108]
click at [273, 293] on td "5,077" at bounding box center [252, 289] width 123 height 31
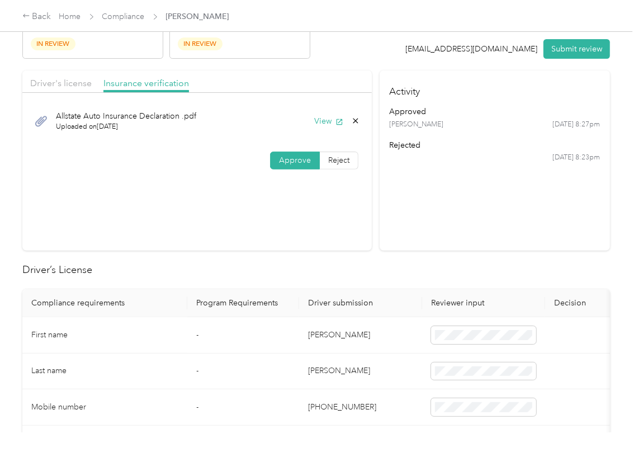
scroll to position [0, 0]
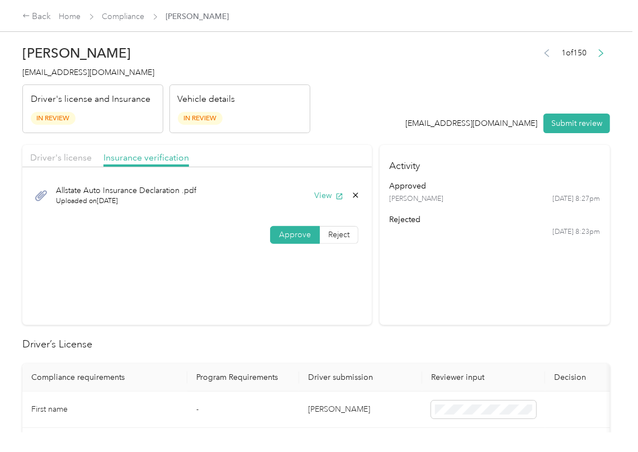
click at [411, 201] on span "[PERSON_NAME]" at bounding box center [417, 199] width 54 height 10
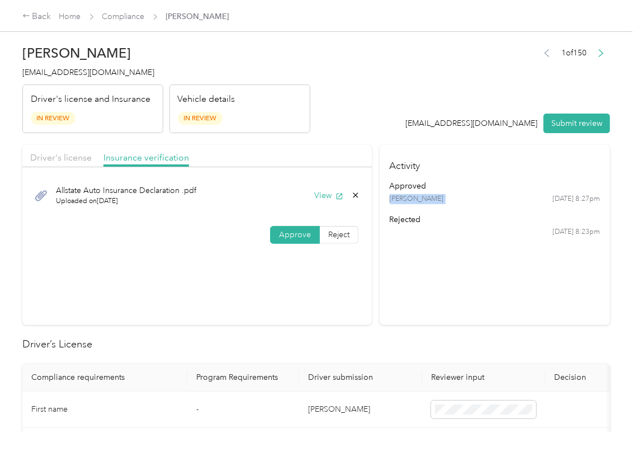
click at [411, 201] on span "[PERSON_NAME]" at bounding box center [417, 199] width 54 height 10
click at [58, 158] on span "Driver's license" at bounding box center [60, 157] width 61 height 11
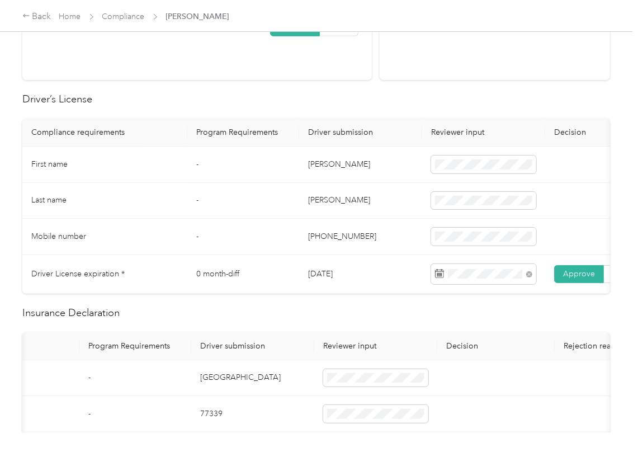
scroll to position [671, 0]
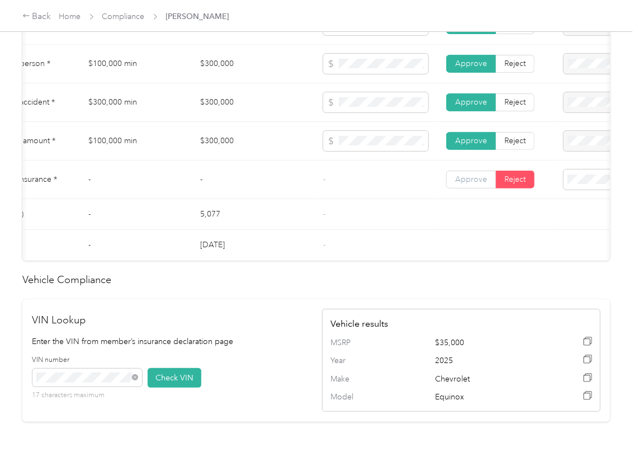
click at [472, 184] on span "Approve" at bounding box center [471, 179] width 32 height 10
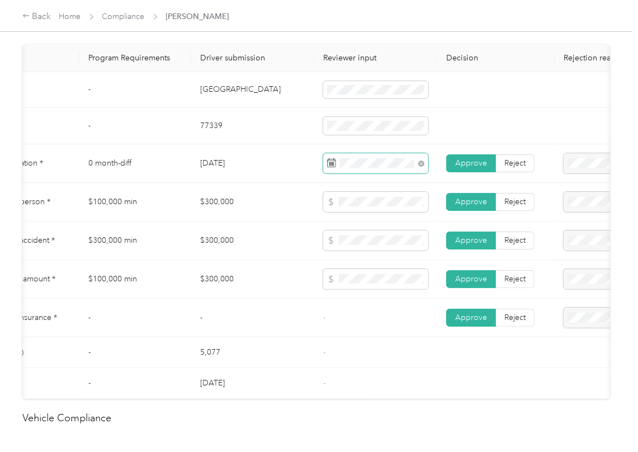
scroll to position [522, 0]
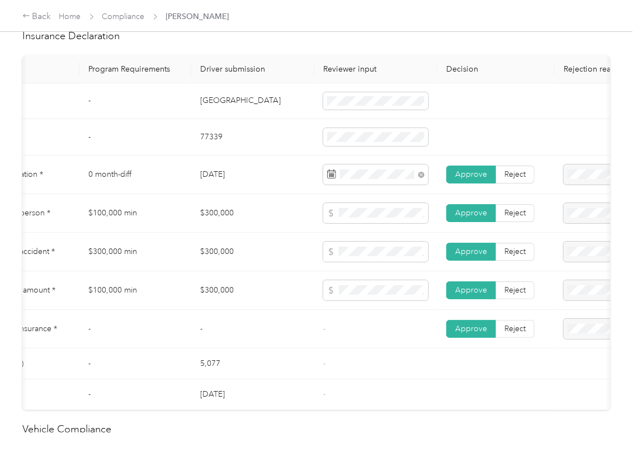
click at [302, 269] on td "$300,000" at bounding box center [252, 252] width 123 height 39
click at [322, 310] on td at bounding box center [375, 290] width 123 height 39
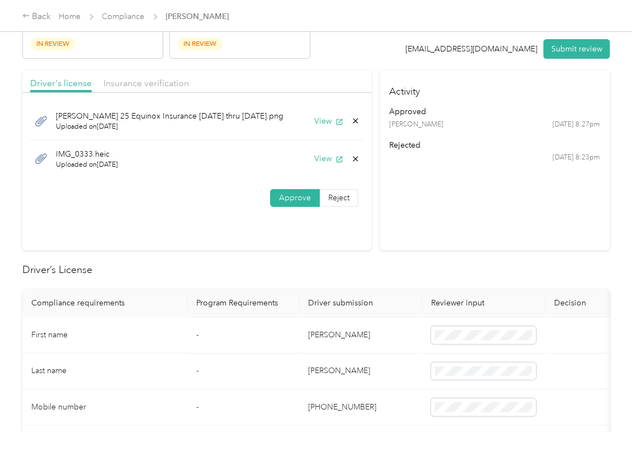
scroll to position [0, 0]
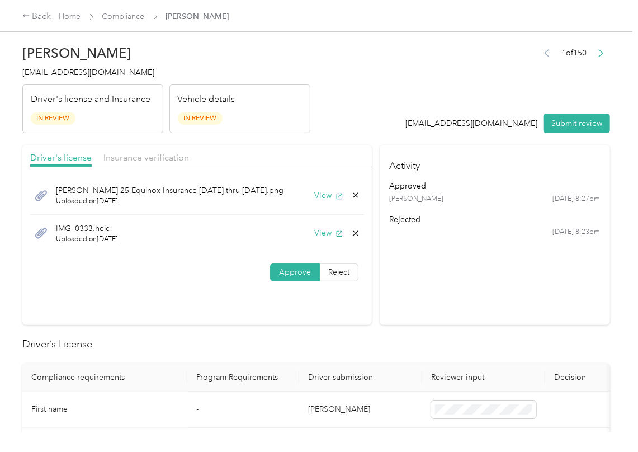
click at [107, 73] on span "[EMAIL_ADDRESS][DOMAIN_NAME]" at bounding box center [88, 73] width 132 height 10
click at [410, 291] on section "Activity approved [PERSON_NAME] [DATE] 8:27pm rejected [DATE] 8:23pm" at bounding box center [495, 235] width 230 height 180
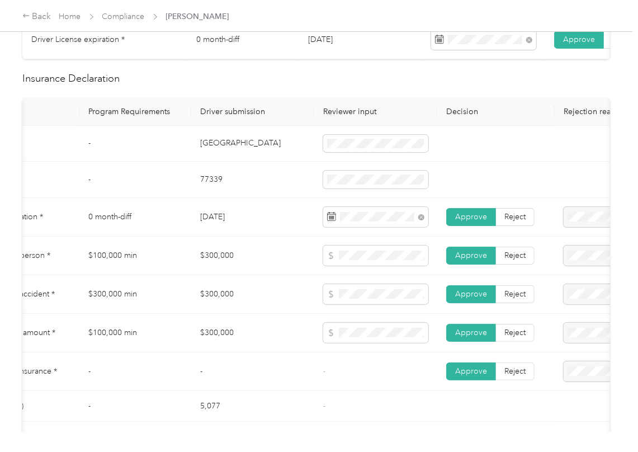
scroll to position [522, 0]
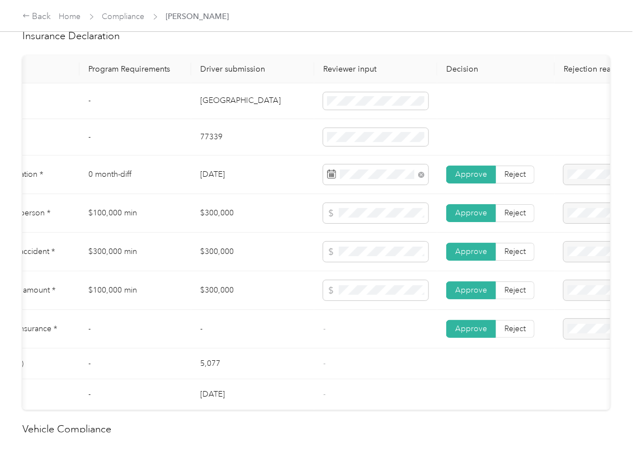
click at [257, 292] on td "$300,000" at bounding box center [252, 290] width 123 height 39
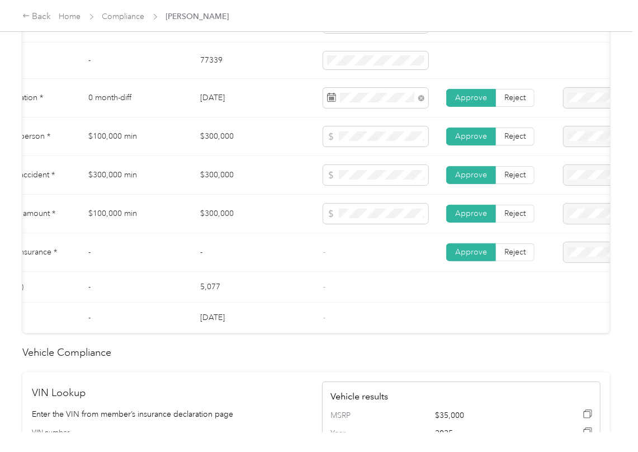
scroll to position [819, 0]
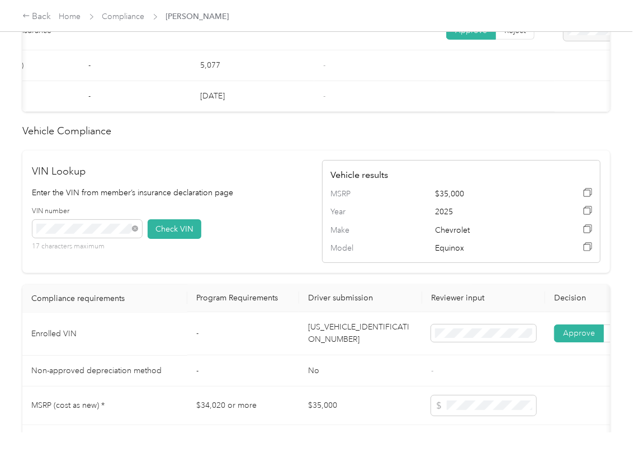
click at [347, 340] on td "[US_VEHICLE_IDENTIFICATION_NUMBER]" at bounding box center [360, 333] width 123 height 43
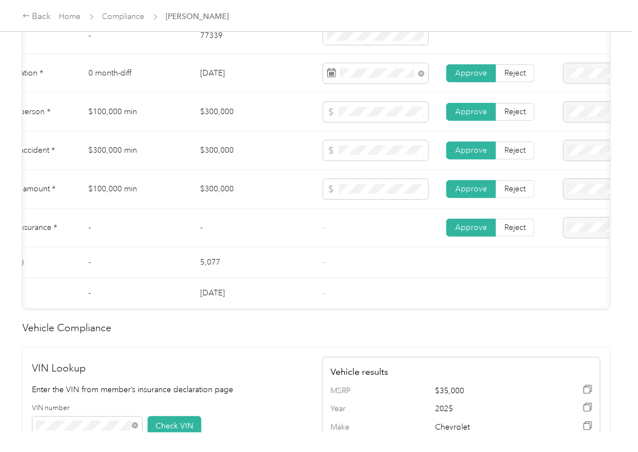
scroll to position [596, 0]
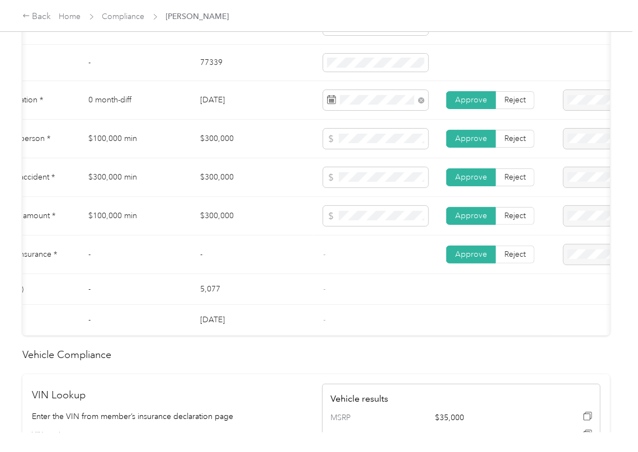
click at [241, 220] on td "$300,000" at bounding box center [252, 216] width 123 height 39
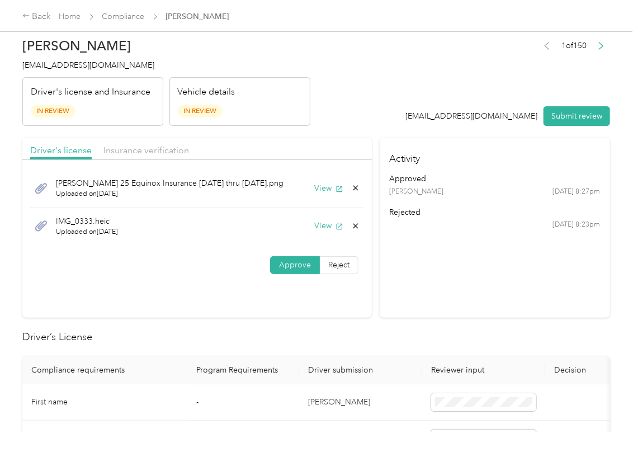
scroll to position [0, 0]
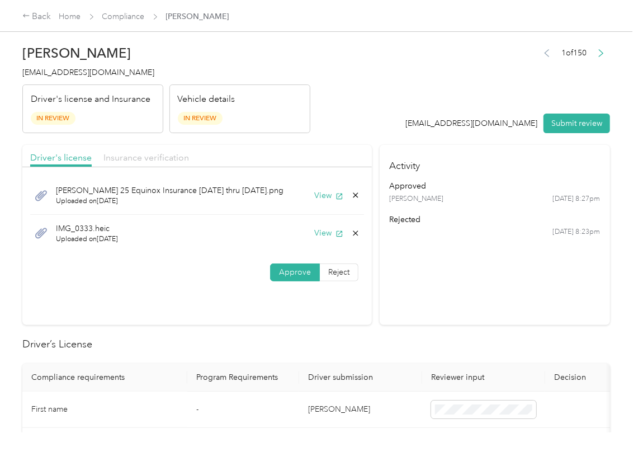
click at [146, 160] on span "Insurance verification" at bounding box center [146, 157] width 86 height 11
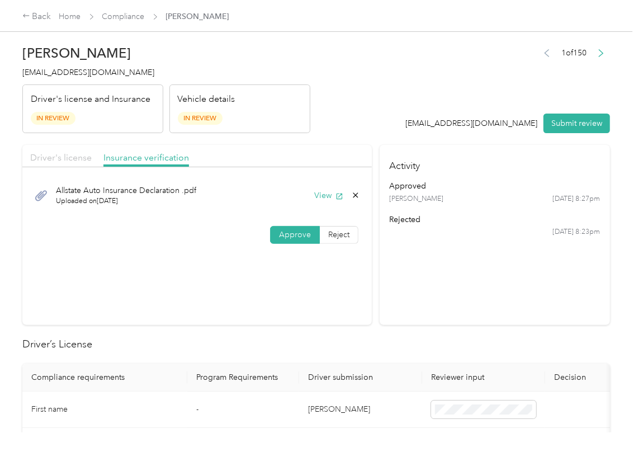
click at [72, 162] on span "Driver's license" at bounding box center [60, 157] width 61 height 11
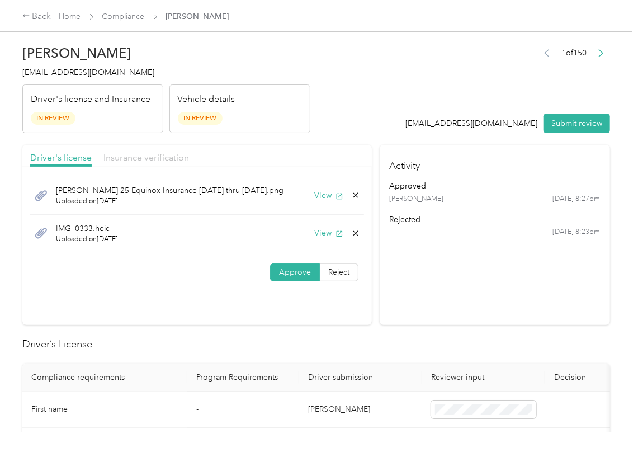
click at [165, 154] on span "Insurance verification" at bounding box center [146, 157] width 86 height 11
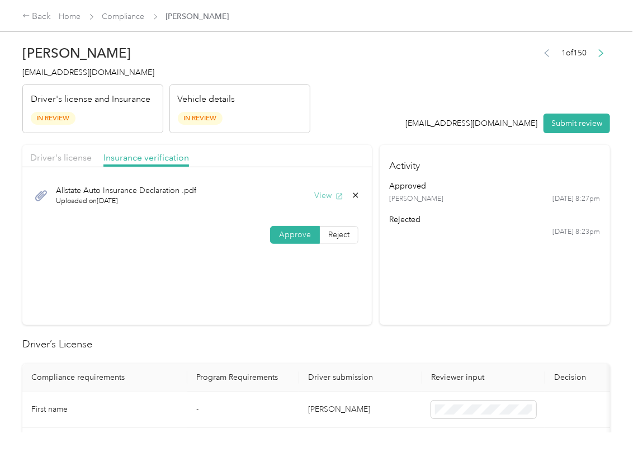
click at [327, 197] on button "View" at bounding box center [328, 195] width 29 height 12
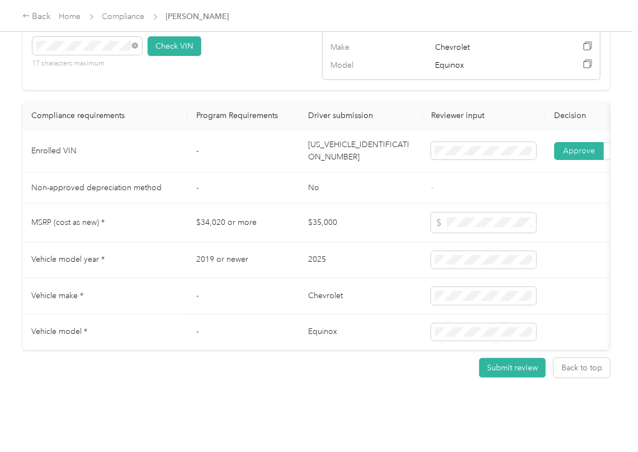
scroll to position [1043, 0]
click at [359, 140] on td "[US_VEHICLE_IDENTIFICATION_NUMBER]" at bounding box center [360, 151] width 123 height 43
click at [333, 134] on td "[US_VEHICLE_IDENTIFICATION_NUMBER]" at bounding box center [360, 151] width 123 height 43
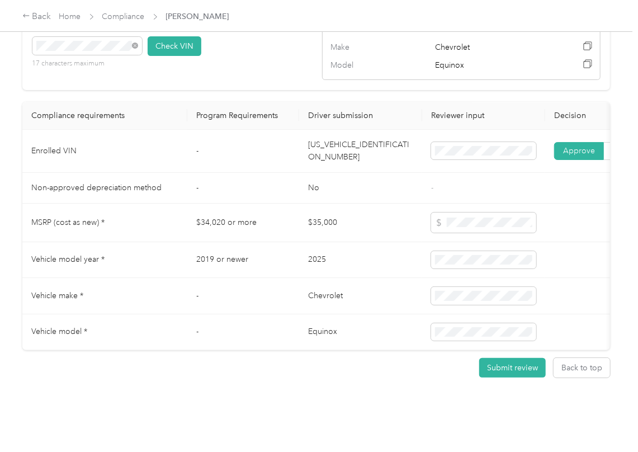
click at [333, 134] on td "[US_VEHICLE_IDENTIFICATION_NUMBER]" at bounding box center [360, 151] width 123 height 43
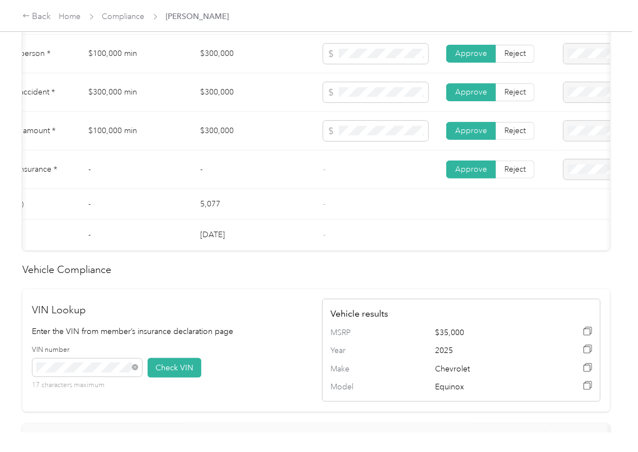
scroll to position [596, 0]
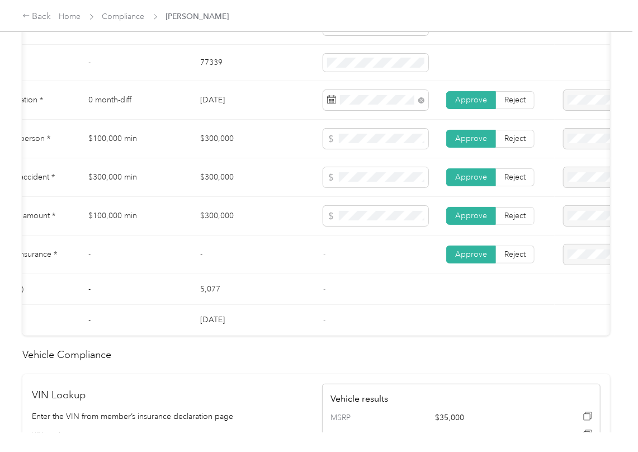
drag, startPoint x: 249, startPoint y: 297, endPoint x: 227, endPoint y: 231, distance: 69.5
click at [249, 297] on td "5,077" at bounding box center [252, 289] width 123 height 31
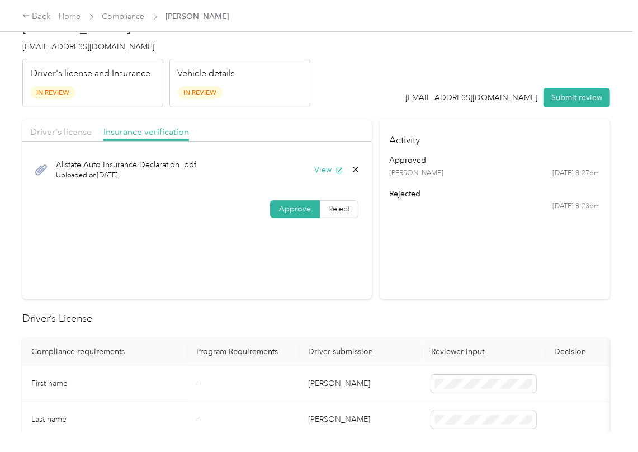
scroll to position [0, 0]
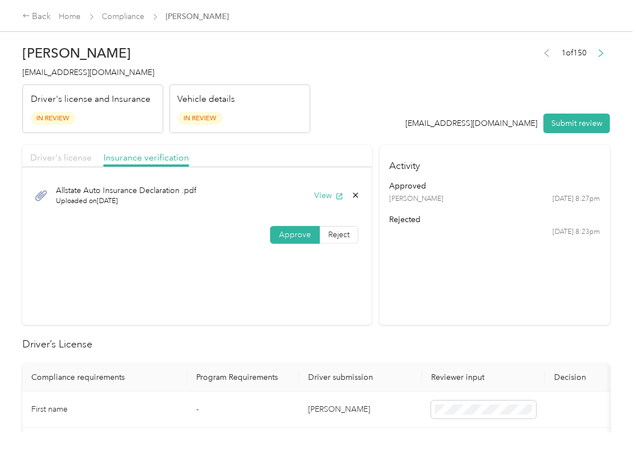
click at [68, 155] on span "Driver's license" at bounding box center [60, 157] width 61 height 11
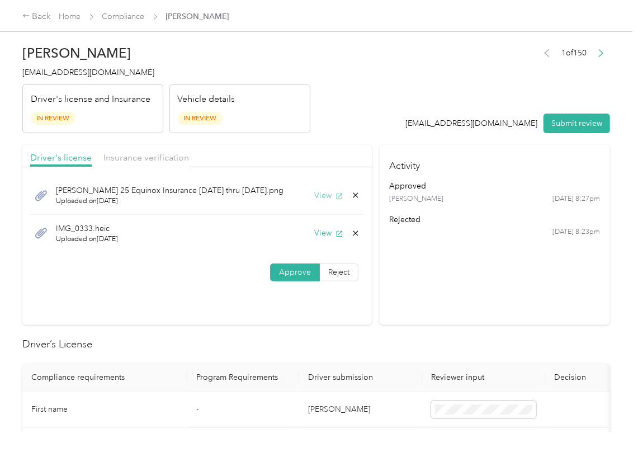
click at [320, 197] on button "View" at bounding box center [328, 195] width 29 height 12
click at [306, 348] on h2 "Driver’s License" at bounding box center [315, 344] width 587 height 15
click at [589, 119] on button "Submit review" at bounding box center [576, 123] width 67 height 20
click at [78, 65] on div "[PERSON_NAME] [EMAIL_ADDRESS][DOMAIN_NAME] Driver's license and Insurance In Re…" at bounding box center [166, 86] width 288 height 94
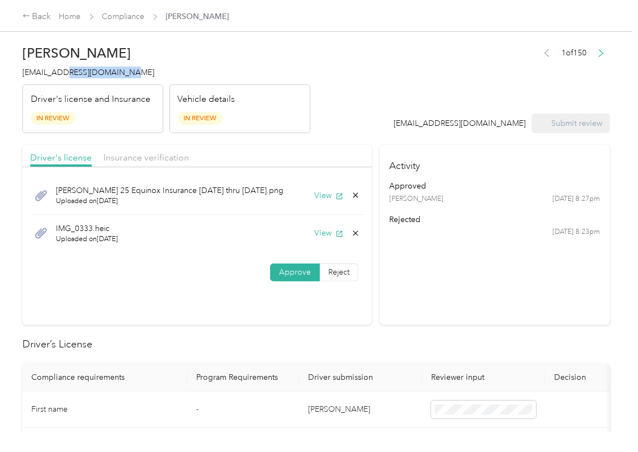
click at [78, 65] on div "[PERSON_NAME] [EMAIL_ADDRESS][DOMAIN_NAME] Driver's license and Insurance In Re…" at bounding box center [166, 86] width 288 height 94
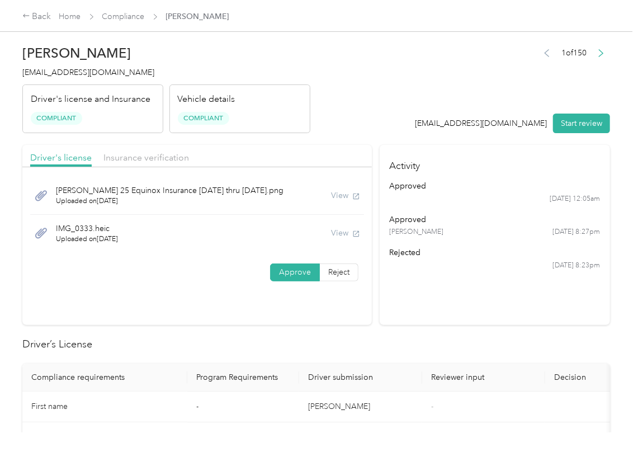
click at [380, 339] on h2 "Driver’s License" at bounding box center [315, 344] width 587 height 15
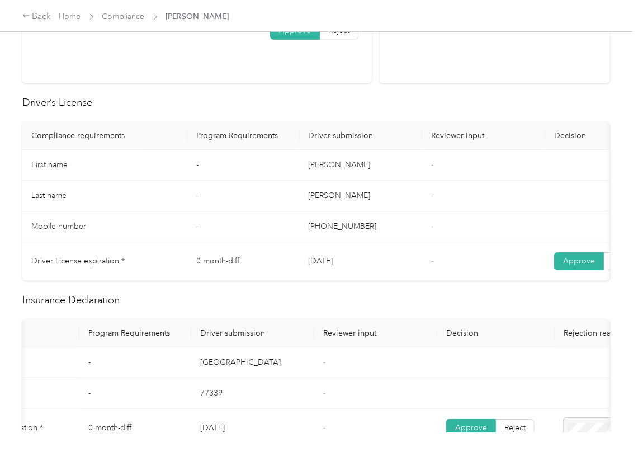
scroll to position [522, 0]
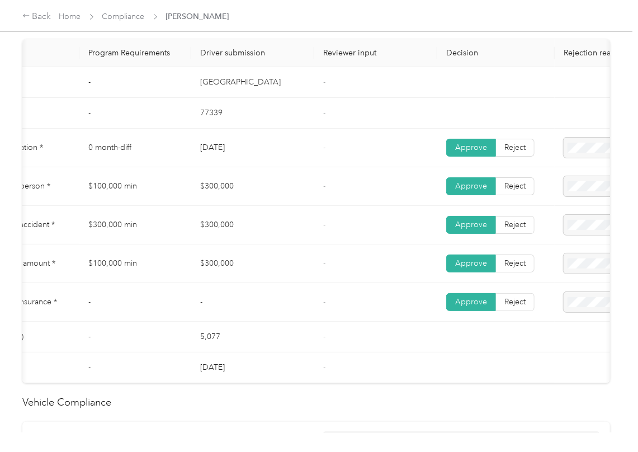
click at [217, 206] on td "$300,000" at bounding box center [252, 186] width 123 height 39
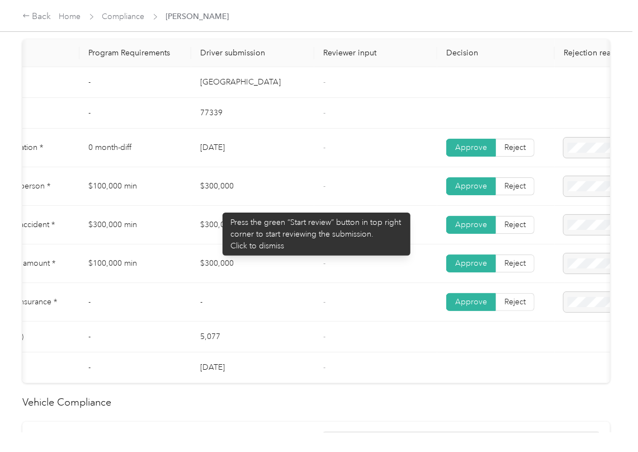
click at [210, 244] on td "$300,000" at bounding box center [252, 225] width 123 height 39
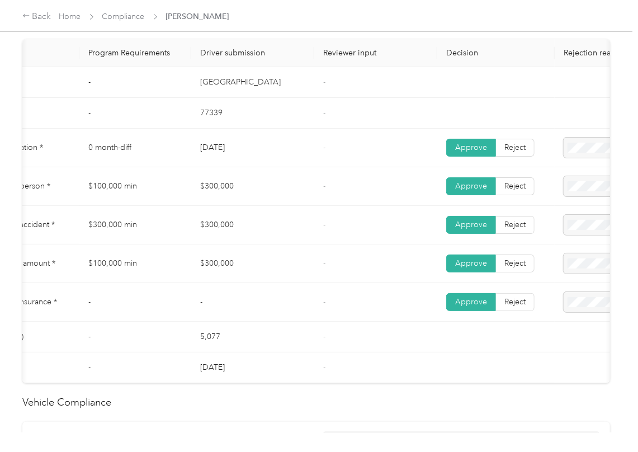
click at [220, 269] on td "$300,000" at bounding box center [252, 263] width 123 height 39
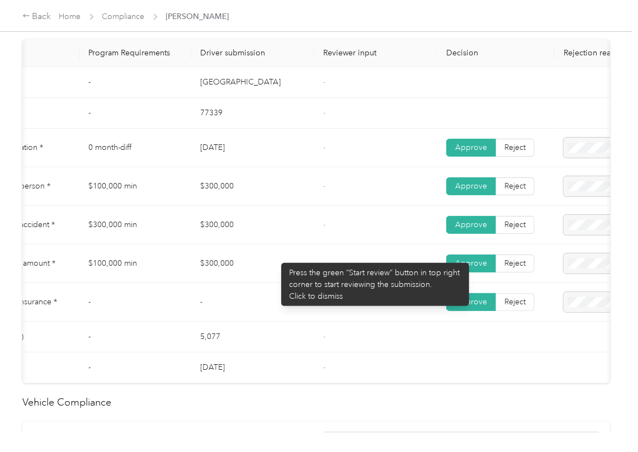
click at [285, 244] on td "$300,000" at bounding box center [252, 225] width 123 height 39
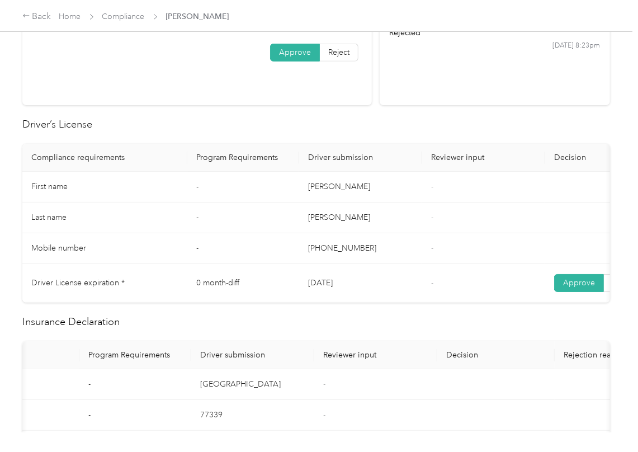
scroll to position [0, 0]
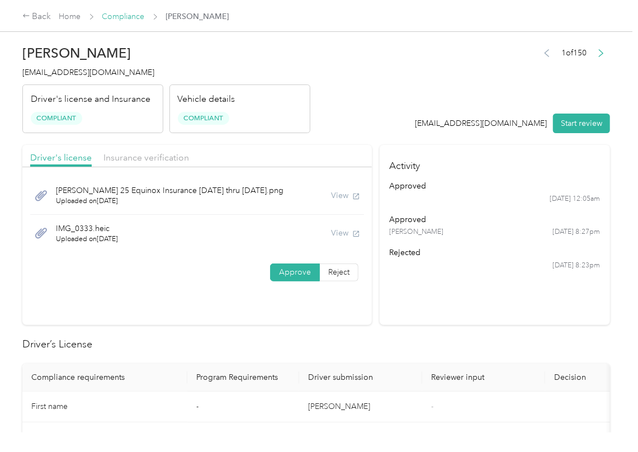
click at [122, 16] on link "Compliance" at bounding box center [123, 17] width 42 height 10
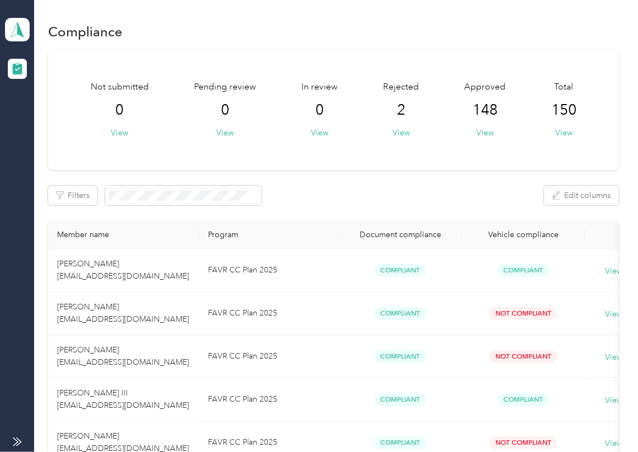
click at [363, 196] on div "Filters Edit columns" at bounding box center [333, 196] width 571 height 20
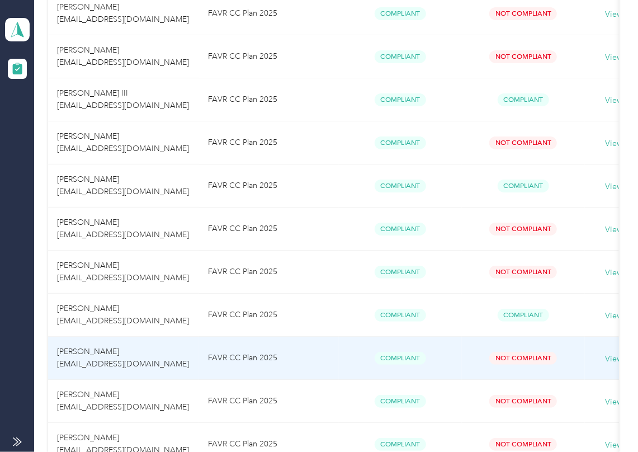
scroll to position [74, 0]
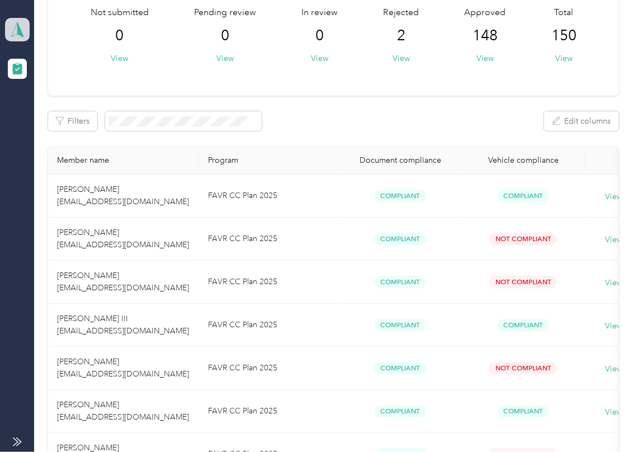
click at [20, 22] on icon at bounding box center [17, 30] width 17 height 16
click at [57, 117] on div "Log out" at bounding box center [123, 117] width 220 height 20
